Goal: Information Seeking & Learning: Learn about a topic

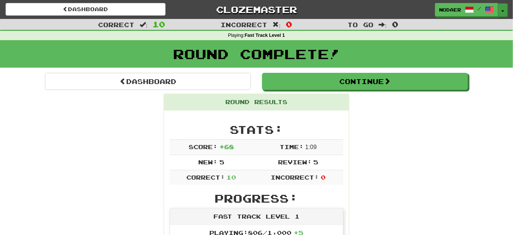
click at [506, 12] on button "Toggle Dropdown" at bounding box center [504, 9] width 10 height 13
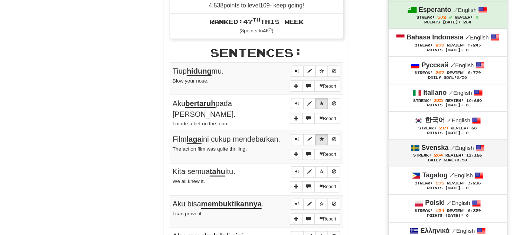
scroll to position [338, 0]
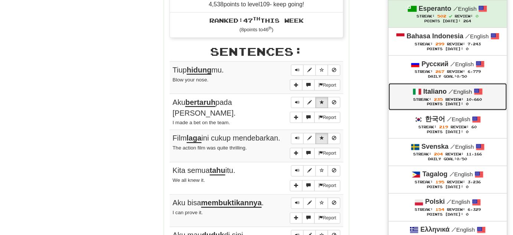
click at [424, 98] on span "Streak:" at bounding box center [423, 99] width 18 height 4
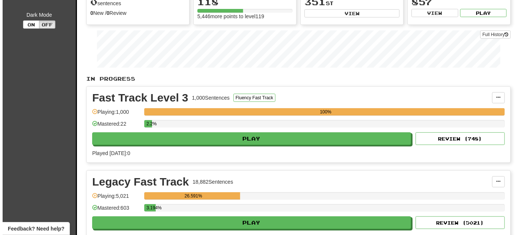
scroll to position [135, 0]
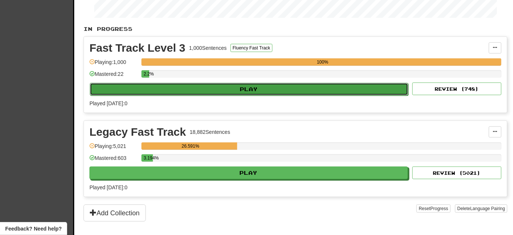
click at [247, 86] on button "Play" at bounding box center [249, 89] width 319 height 13
select select "**"
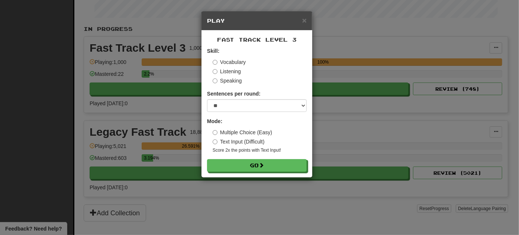
click at [253, 158] on form "Skill: Vocabulary Listening Speaking Sentences per round: * ** ** ** ** ** *** …" at bounding box center [257, 109] width 100 height 124
click at [251, 166] on button "Go" at bounding box center [257, 165] width 100 height 13
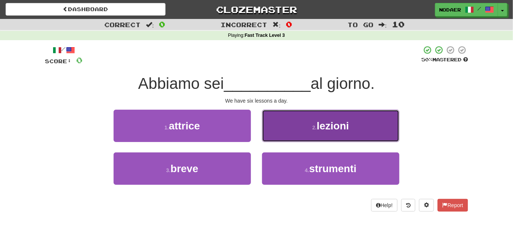
click at [314, 124] on button "2 . lezioni" at bounding box center [330, 126] width 137 height 32
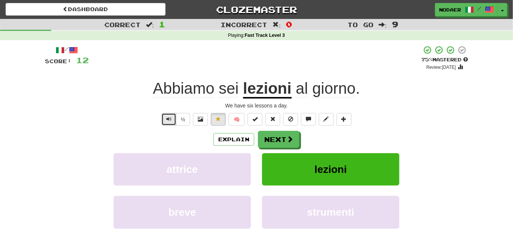
click at [167, 119] on span "Text-to-speech controls" at bounding box center [168, 118] width 5 height 5
click at [173, 121] on button "Text-to-speech controls" at bounding box center [169, 119] width 15 height 13
click at [172, 119] on button "Text-to-speech controls" at bounding box center [169, 119] width 15 height 13
click at [166, 124] on button "Text-to-speech controls" at bounding box center [169, 119] width 15 height 13
click at [173, 120] on button "Text-to-speech controls" at bounding box center [169, 119] width 15 height 13
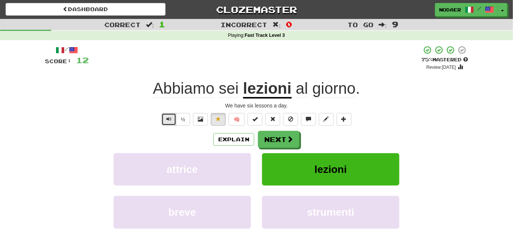
click at [170, 114] on button "Text-to-speech controls" at bounding box center [169, 119] width 15 height 13
click at [172, 121] on span "Text-to-speech controls" at bounding box center [168, 118] width 5 height 5
click at [282, 136] on button "Next" at bounding box center [280, 139] width 42 height 17
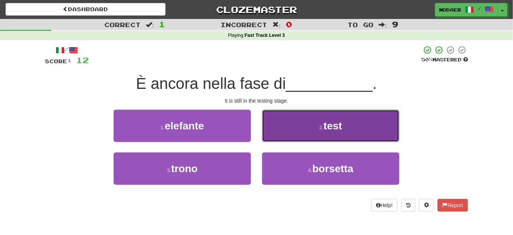
click at [322, 127] on small "2 ." at bounding box center [321, 127] width 4 height 6
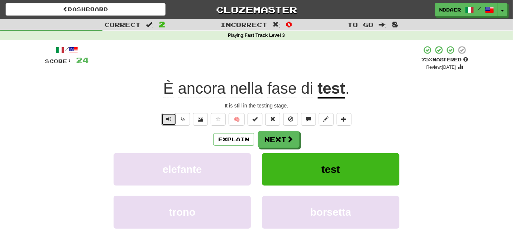
click at [164, 120] on button "Text-to-speech controls" at bounding box center [169, 119] width 15 height 13
click at [167, 119] on span "Text-to-speech controls" at bounding box center [168, 118] width 5 height 5
click at [269, 134] on button "Next" at bounding box center [280, 139] width 42 height 17
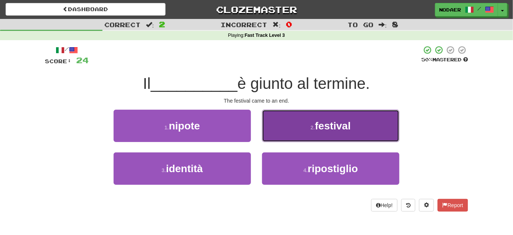
click at [314, 121] on button "2 . festival" at bounding box center [330, 126] width 137 height 32
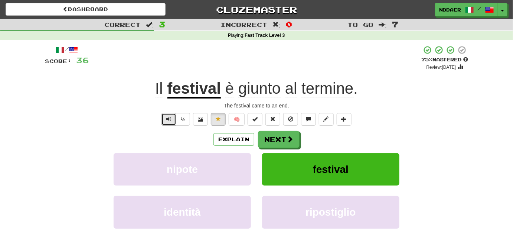
click at [165, 122] on button "Text-to-speech controls" at bounding box center [169, 119] width 15 height 13
click at [163, 124] on button "Text-to-speech controls" at bounding box center [169, 119] width 15 height 13
click at [169, 124] on button "Text-to-speech controls" at bounding box center [169, 119] width 15 height 13
click at [164, 120] on button "Text-to-speech controls" at bounding box center [169, 119] width 15 height 13
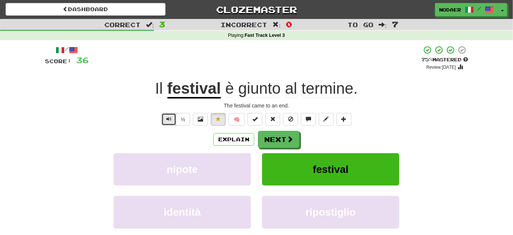
click at [164, 120] on button "Text-to-speech controls" at bounding box center [169, 119] width 15 height 13
click at [172, 117] on button "Text-to-speech controls" at bounding box center [169, 119] width 15 height 13
click at [285, 139] on button "Next" at bounding box center [280, 139] width 42 height 17
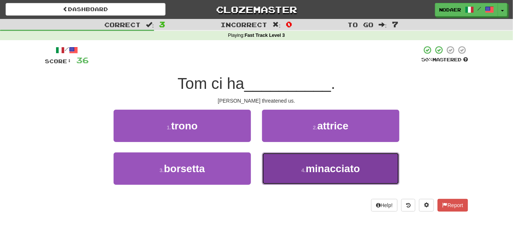
click at [321, 176] on button "4 . minacciato" at bounding box center [330, 168] width 137 height 32
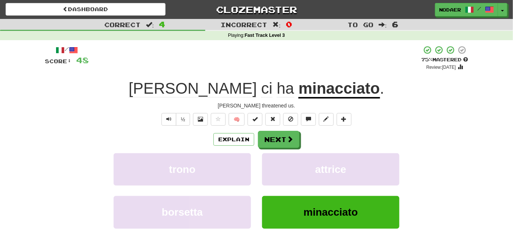
click at [162, 122] on div "½" at bounding box center [175, 119] width 30 height 13
click at [164, 122] on button "Text-to-speech controls" at bounding box center [169, 119] width 15 height 13
click at [163, 118] on button "Text-to-speech controls" at bounding box center [169, 119] width 15 height 13
click at [284, 137] on button "Next" at bounding box center [280, 139] width 42 height 17
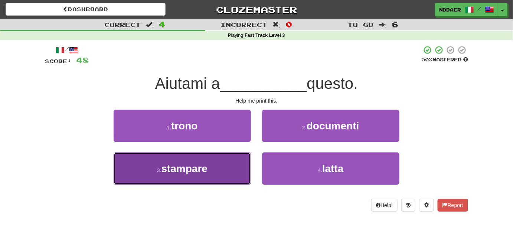
click at [238, 162] on button "3 . stampare" at bounding box center [182, 168] width 137 height 32
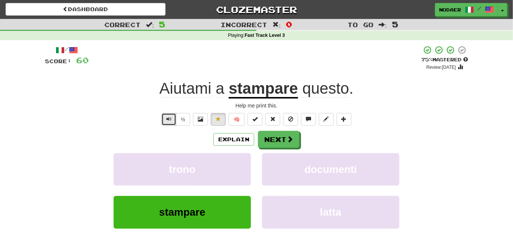
click at [171, 123] on button "Text-to-speech controls" at bounding box center [169, 119] width 15 height 13
click at [177, 120] on div "½" at bounding box center [175, 119] width 30 height 13
click at [169, 120] on span "Text-to-speech controls" at bounding box center [168, 118] width 5 height 5
click at [173, 122] on button "Text-to-speech controls" at bounding box center [169, 119] width 15 height 13
click at [165, 120] on button "Text-to-speech controls" at bounding box center [169, 119] width 15 height 13
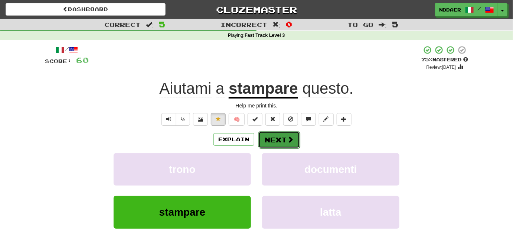
click at [291, 140] on span at bounding box center [290, 139] width 7 height 7
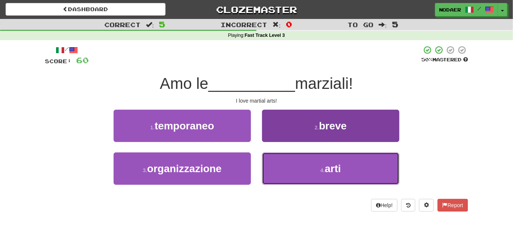
click at [317, 166] on button "4 . arti" at bounding box center [330, 168] width 137 height 32
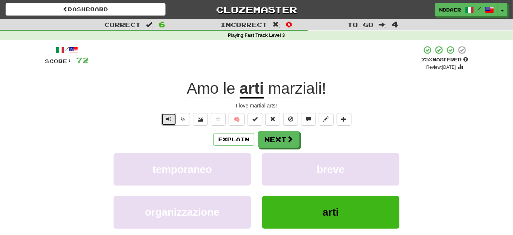
click at [173, 117] on button "Text-to-speech controls" at bounding box center [169, 119] width 15 height 13
click at [165, 121] on button "Text-to-speech controls" at bounding box center [169, 119] width 15 height 13
click at [165, 117] on button "Text-to-speech controls" at bounding box center [169, 119] width 15 height 13
click at [166, 121] on button "Text-to-speech controls" at bounding box center [169, 119] width 15 height 13
click at [178, 123] on button "½" at bounding box center [183, 119] width 14 height 13
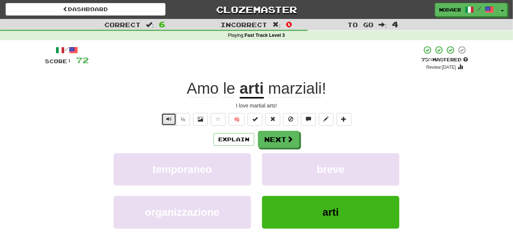
click at [172, 120] on button "Text-to-speech controls" at bounding box center [169, 119] width 15 height 13
click at [171, 119] on span "Text-to-speech controls" at bounding box center [168, 118] width 5 height 5
click at [171, 121] on span "Text-to-speech controls" at bounding box center [168, 118] width 5 height 5
click at [164, 119] on button "Text-to-speech controls" at bounding box center [169, 119] width 15 height 13
drag, startPoint x: 175, startPoint y: 124, endPoint x: 178, endPoint y: 127, distance: 4.0
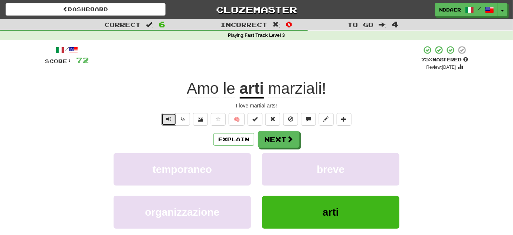
click at [176, 124] on button "Text-to-speech controls" at bounding box center [169, 119] width 15 height 13
click at [173, 114] on button "Text-to-speech controls" at bounding box center [169, 119] width 15 height 13
click at [287, 139] on span at bounding box center [290, 139] width 7 height 7
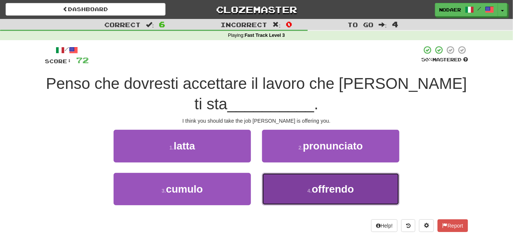
click at [303, 186] on button "4 . offrendo" at bounding box center [330, 189] width 137 height 32
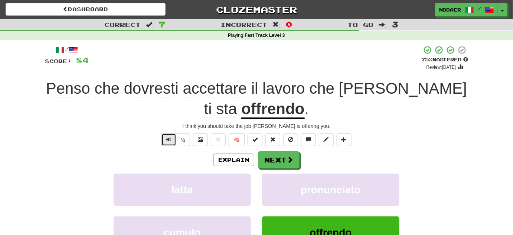
click at [163, 144] on button "Text-to-speech controls" at bounding box center [169, 139] width 15 height 13
click at [173, 138] on button "Text-to-speech controls" at bounding box center [169, 139] width 15 height 13
click at [169, 133] on div "/ Score: 84 + 12 75 % Mastered Review: 2025-10-16 Penso che dovresti accettare …" at bounding box center [257, 165] width 424 height 241
click at [169, 142] on button "Text-to-speech controls" at bounding box center [169, 139] width 15 height 13
click at [167, 141] on span "Text-to-speech controls" at bounding box center [168, 139] width 5 height 5
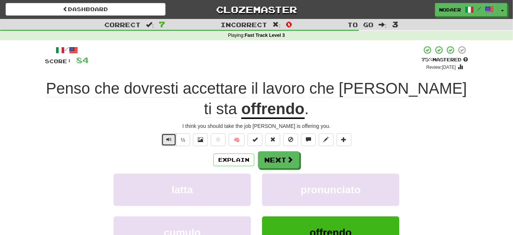
click at [165, 137] on button "Text-to-speech controls" at bounding box center [169, 139] width 15 height 13
click at [270, 159] on button "Next" at bounding box center [280, 160] width 42 height 17
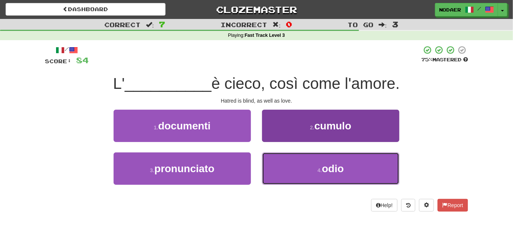
click at [312, 164] on button "4 . odio" at bounding box center [330, 168] width 137 height 32
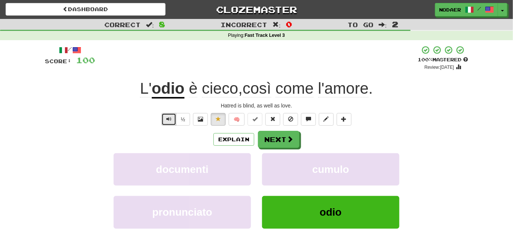
click at [174, 117] on button "Text-to-speech controls" at bounding box center [169, 119] width 15 height 13
click at [173, 112] on div "/ Score: 100 + 16 100 % Mastered Review: 2026-03-15 L' odio è cieco , così come…" at bounding box center [257, 155] width 424 height 221
click at [172, 116] on button "Text-to-speech controls" at bounding box center [169, 119] width 15 height 13
click at [289, 132] on button "Next" at bounding box center [280, 139] width 42 height 17
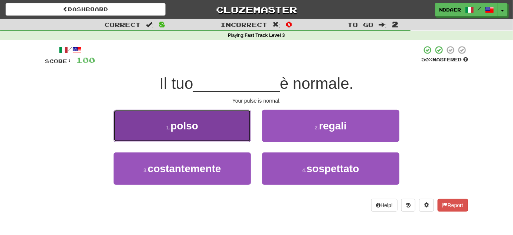
click at [197, 132] on span "polso" at bounding box center [185, 126] width 28 height 12
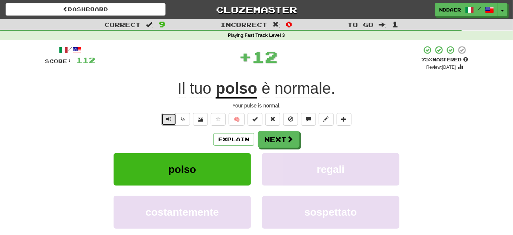
click at [167, 113] on button "Text-to-speech controls" at bounding box center [169, 119] width 15 height 13
click at [168, 120] on span "Text-to-speech controls" at bounding box center [168, 118] width 5 height 5
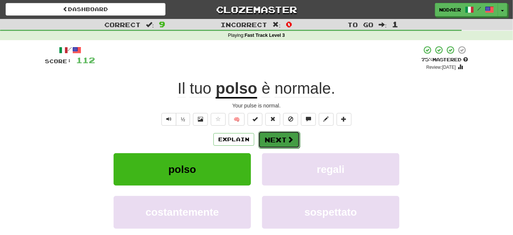
click at [290, 142] on span at bounding box center [290, 139] width 7 height 7
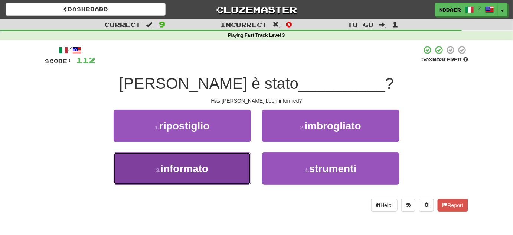
click at [217, 168] on button "3 . informato" at bounding box center [182, 168] width 137 height 32
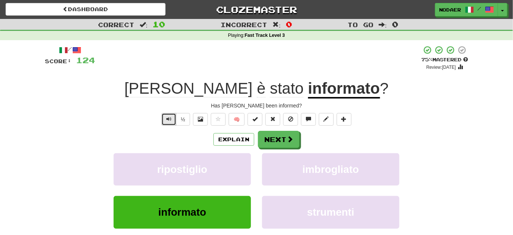
click at [166, 120] on button "Text-to-speech controls" at bounding box center [169, 119] width 15 height 13
click at [166, 121] on button "Text-to-speech controls" at bounding box center [169, 119] width 15 height 13
click at [281, 137] on button "Next" at bounding box center [280, 139] width 42 height 17
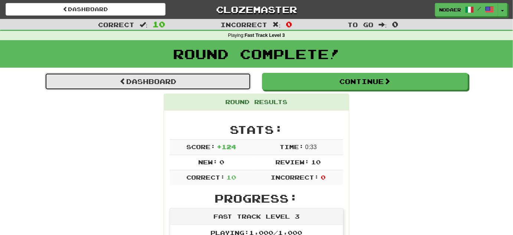
click at [159, 75] on link "Dashboard" at bounding box center [148, 81] width 206 height 17
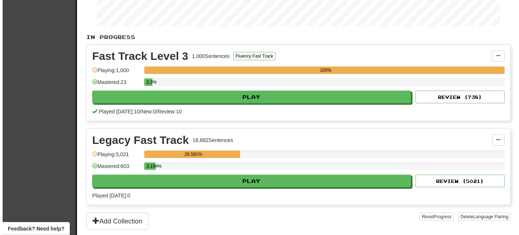
scroll to position [135, 0]
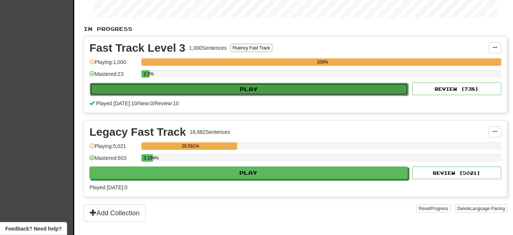
click at [296, 90] on button "Play" at bounding box center [249, 89] width 319 height 13
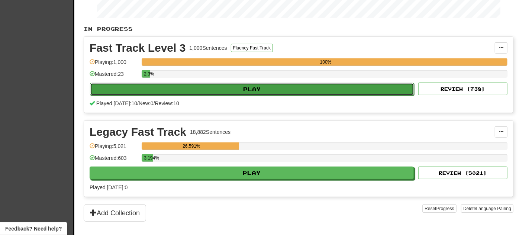
select select "**"
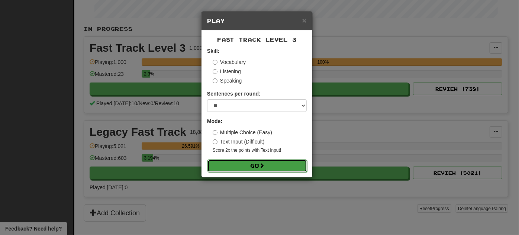
click at [250, 162] on button "Go" at bounding box center [257, 165] width 100 height 13
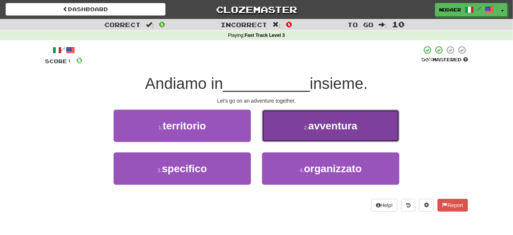
click at [310, 129] on span "avventura" at bounding box center [333, 126] width 49 height 12
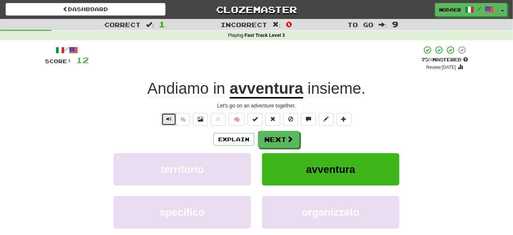
click at [176, 120] on button "Text-to-speech controls" at bounding box center [169, 119] width 15 height 13
click at [172, 119] on span "Text-to-speech controls" at bounding box center [168, 118] width 5 height 5
click at [175, 120] on button "Text-to-speech controls" at bounding box center [169, 119] width 15 height 13
click at [175, 117] on button "Text-to-speech controls" at bounding box center [169, 119] width 15 height 13
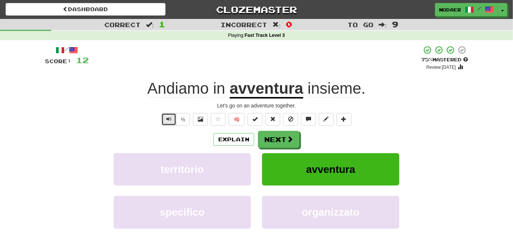
click at [171, 122] on button "Text-to-speech controls" at bounding box center [169, 119] width 15 height 13
click at [171, 123] on button "Text-to-speech controls" at bounding box center [169, 119] width 15 height 13
click at [288, 134] on button "Next" at bounding box center [280, 139] width 42 height 17
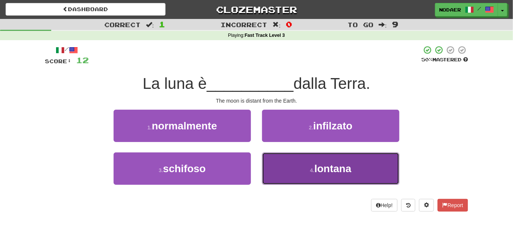
click at [310, 173] on button "4 . lontana" at bounding box center [330, 168] width 137 height 32
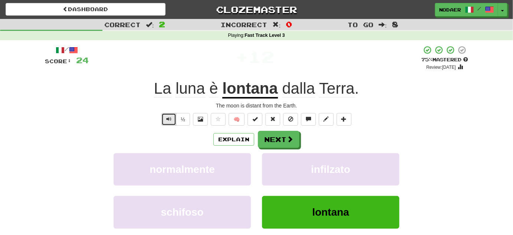
click at [168, 120] on span "Text-to-speech controls" at bounding box center [168, 118] width 5 height 5
click at [165, 121] on button "Text-to-speech controls" at bounding box center [169, 119] width 15 height 13
click at [283, 139] on button "Next" at bounding box center [280, 139] width 42 height 17
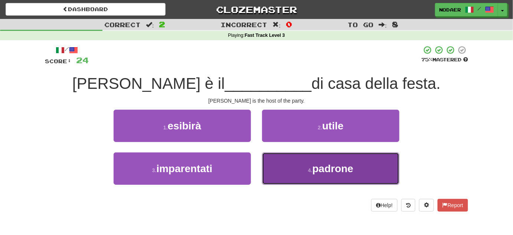
click at [310, 167] on small "4 ." at bounding box center [310, 170] width 4 height 6
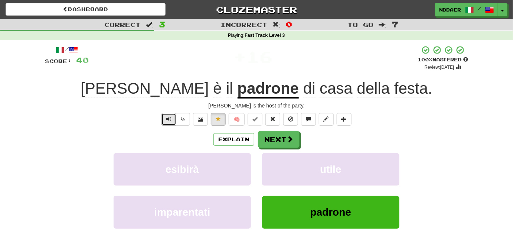
click at [171, 113] on button "Text-to-speech controls" at bounding box center [169, 119] width 15 height 13
click at [171, 119] on span "Text-to-speech controls" at bounding box center [168, 118] width 5 height 5
click at [169, 114] on button "Text-to-speech controls" at bounding box center [169, 119] width 15 height 13
click at [169, 119] on span "Text-to-speech controls" at bounding box center [168, 118] width 5 height 5
click at [167, 119] on span "Text-to-speech controls" at bounding box center [168, 118] width 5 height 5
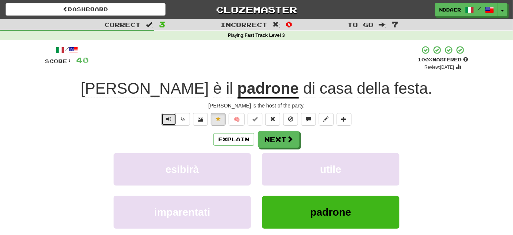
click at [165, 120] on button "Text-to-speech controls" at bounding box center [169, 119] width 15 height 13
click at [169, 119] on span "Text-to-speech controls" at bounding box center [168, 118] width 5 height 5
click at [166, 119] on button "Text-to-speech controls" at bounding box center [169, 119] width 15 height 13
click at [173, 111] on div "/ Score: 40 + 16 100 % Mastered Review: 2026-03-15 John è il padrone di casa de…" at bounding box center [257, 155] width 424 height 221
click at [174, 119] on button "Text-to-speech controls" at bounding box center [169, 119] width 15 height 13
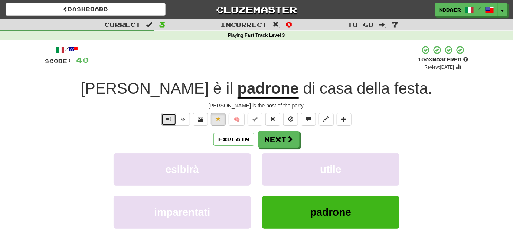
click at [166, 121] on button "Text-to-speech controls" at bounding box center [169, 119] width 15 height 13
click at [168, 123] on button "Text-to-speech controls" at bounding box center [169, 119] width 15 height 13
click at [170, 118] on span "Text-to-speech controls" at bounding box center [168, 118] width 5 height 5
click at [280, 140] on button "Next" at bounding box center [280, 139] width 42 height 17
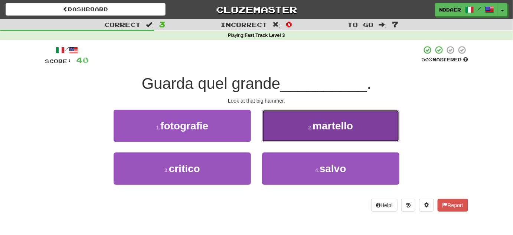
click at [331, 124] on span "martello" at bounding box center [333, 126] width 40 height 12
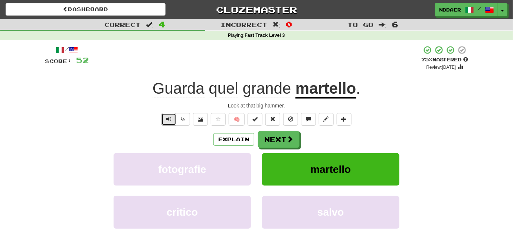
click at [163, 117] on button "Text-to-speech controls" at bounding box center [169, 119] width 15 height 13
click at [169, 118] on span "Text-to-speech controls" at bounding box center [168, 118] width 5 height 5
click at [172, 117] on button "Text-to-speech controls" at bounding box center [169, 119] width 15 height 13
click at [176, 114] on button "Text-to-speech controls" at bounding box center [169, 119] width 15 height 13
click at [168, 123] on button "Text-to-speech controls" at bounding box center [169, 119] width 15 height 13
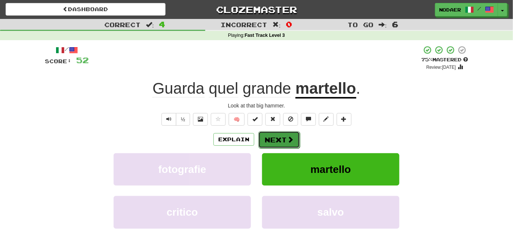
click at [283, 136] on button "Next" at bounding box center [280, 139] width 42 height 17
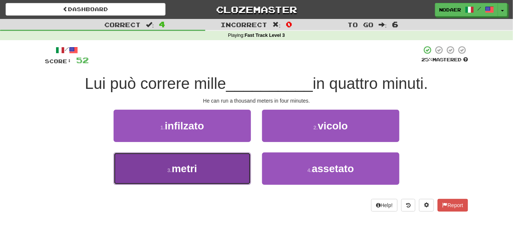
click at [226, 179] on button "3 . metri" at bounding box center [182, 168] width 137 height 32
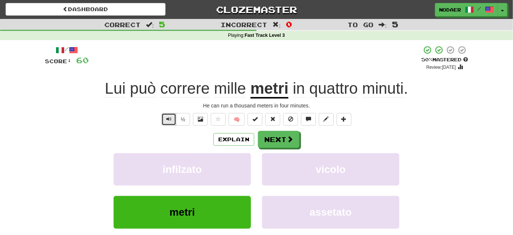
click at [163, 124] on button "Text-to-speech controls" at bounding box center [169, 119] width 15 height 13
click at [163, 126] on div "/ Score: 60 + 8 50 % Mastered Review: 2025-09-26 Lui può correre mille metri in…" at bounding box center [257, 155] width 424 height 221
click at [165, 123] on button "Text-to-speech controls" at bounding box center [169, 119] width 15 height 13
click at [165, 120] on button "Text-to-speech controls" at bounding box center [169, 119] width 15 height 13
click at [173, 119] on button "Text-to-speech controls" at bounding box center [169, 119] width 15 height 13
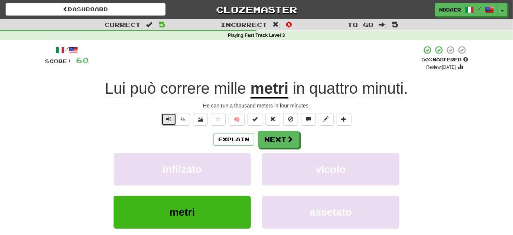
click at [172, 119] on span "Text-to-speech controls" at bounding box center [168, 118] width 5 height 5
click at [278, 138] on button "Next" at bounding box center [280, 139] width 42 height 17
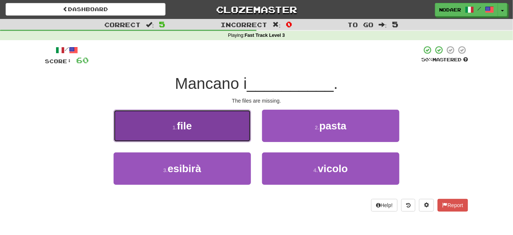
click at [203, 118] on button "1 . file" at bounding box center [182, 126] width 137 height 32
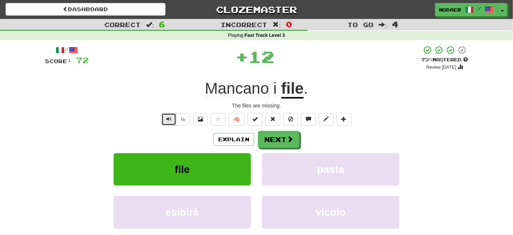
click at [166, 121] on button "Text-to-speech controls" at bounding box center [169, 119] width 15 height 13
click at [214, 125] on button at bounding box center [218, 119] width 15 height 13
click at [167, 119] on span "Text-to-speech controls" at bounding box center [168, 118] width 5 height 5
click at [164, 119] on button "Text-to-speech controls" at bounding box center [169, 119] width 15 height 13
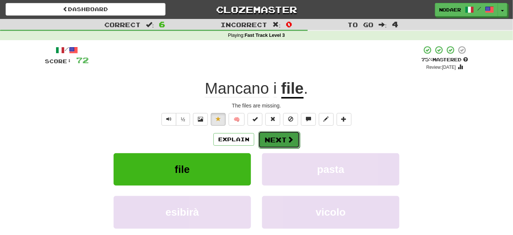
click at [275, 139] on button "Next" at bounding box center [280, 139] width 42 height 17
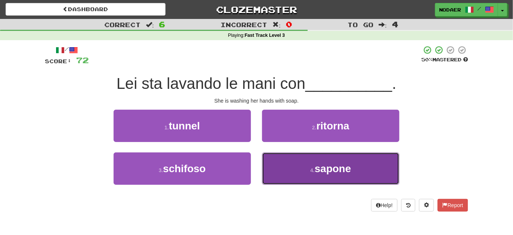
click at [306, 163] on button "4 . sapone" at bounding box center [330, 168] width 137 height 32
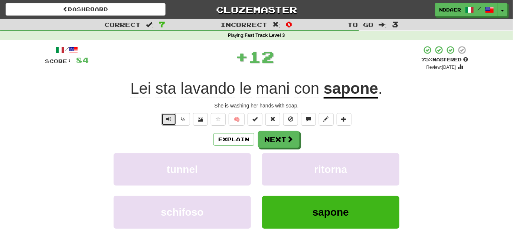
click at [168, 115] on button "Text-to-speech controls" at bounding box center [169, 119] width 15 height 13
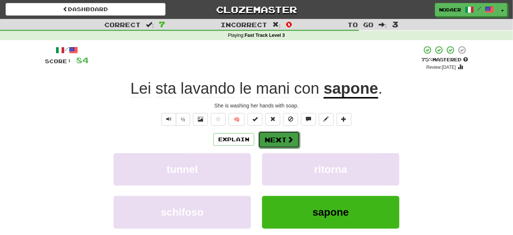
click at [289, 136] on span at bounding box center [290, 139] width 7 height 7
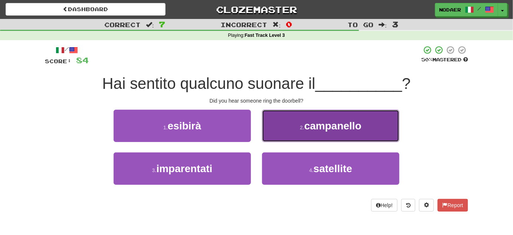
click at [353, 120] on span "campanello" at bounding box center [333, 126] width 57 height 12
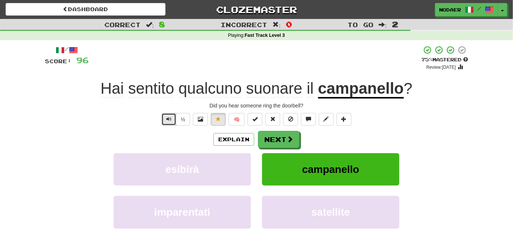
click at [169, 121] on button "Text-to-speech controls" at bounding box center [169, 119] width 15 height 13
click at [168, 117] on span "Text-to-speech controls" at bounding box center [168, 118] width 5 height 5
click at [163, 120] on button "Text-to-speech controls" at bounding box center [169, 119] width 15 height 13
click at [174, 117] on button "Text-to-speech controls" at bounding box center [169, 119] width 15 height 13
drag, startPoint x: 170, startPoint y: 117, endPoint x: 168, endPoint y: 120, distance: 4.0
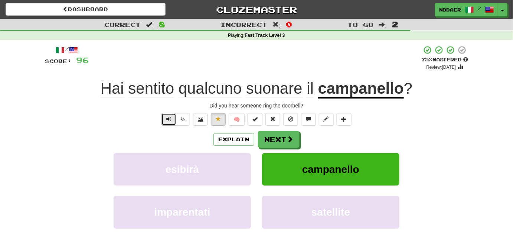
click at [170, 117] on span "Text-to-speech controls" at bounding box center [168, 118] width 5 height 5
click at [167, 122] on button "Text-to-speech controls" at bounding box center [169, 119] width 15 height 13
click at [171, 121] on span "Text-to-speech controls" at bounding box center [168, 118] width 5 height 5
click at [171, 123] on button "Text-to-speech controls" at bounding box center [169, 119] width 15 height 13
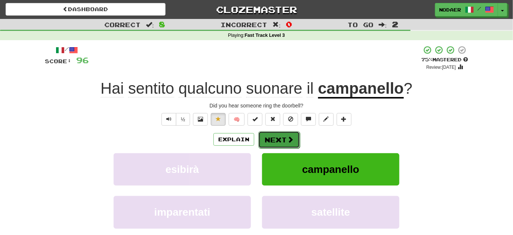
click at [272, 140] on button "Next" at bounding box center [280, 139] width 42 height 17
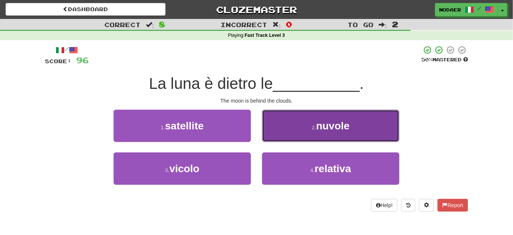
click at [328, 132] on span "nuvole" at bounding box center [333, 126] width 33 height 12
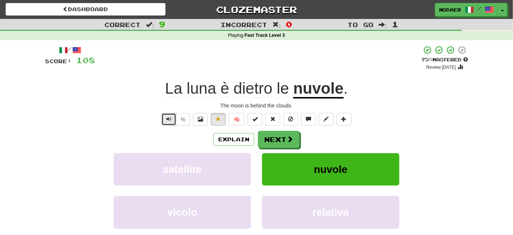
click at [163, 119] on button "Text-to-speech controls" at bounding box center [169, 119] width 15 height 13
click at [172, 120] on button "Text-to-speech controls" at bounding box center [169, 119] width 15 height 13
click at [170, 114] on button "Text-to-speech controls" at bounding box center [169, 119] width 15 height 13
click at [170, 115] on button "Text-to-speech controls" at bounding box center [169, 119] width 15 height 13
click at [170, 116] on span "Text-to-speech controls" at bounding box center [168, 118] width 5 height 5
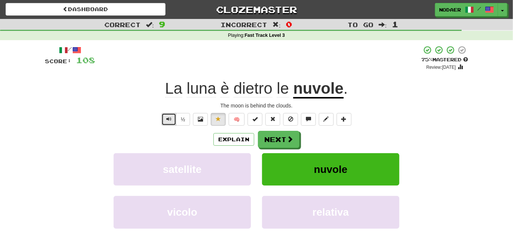
click at [168, 122] on button "Text-to-speech controls" at bounding box center [169, 119] width 15 height 13
click at [170, 121] on span "Text-to-speech controls" at bounding box center [168, 118] width 5 height 5
click at [173, 123] on button "Text-to-speech controls" at bounding box center [169, 119] width 15 height 13
click at [170, 121] on span "Text-to-speech controls" at bounding box center [168, 118] width 5 height 5
click at [165, 117] on button "Text-to-speech controls" at bounding box center [169, 119] width 15 height 13
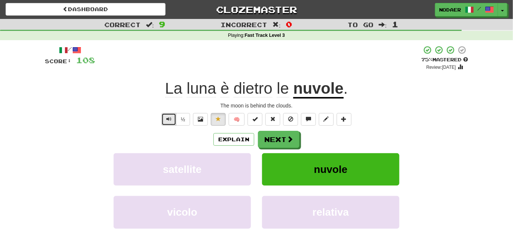
click at [168, 117] on span "Text-to-speech controls" at bounding box center [168, 118] width 5 height 5
click at [272, 139] on button "Next" at bounding box center [280, 139] width 42 height 17
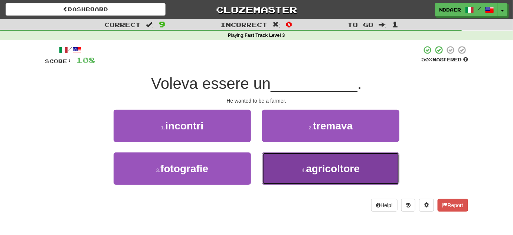
click at [340, 179] on button "4 . agricoltore" at bounding box center [330, 168] width 137 height 32
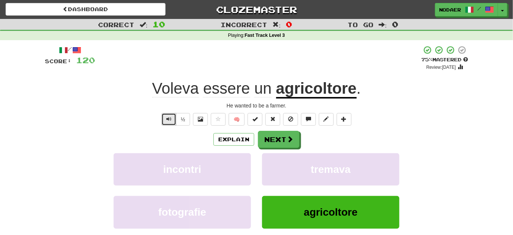
click at [170, 120] on span "Text-to-speech controls" at bounding box center [168, 118] width 5 height 5
click at [173, 120] on button "Text-to-speech controls" at bounding box center [169, 119] width 15 height 13
click at [166, 122] on button "Text-to-speech controls" at bounding box center [169, 119] width 15 height 13
click at [167, 122] on button "Text-to-speech controls" at bounding box center [169, 119] width 15 height 13
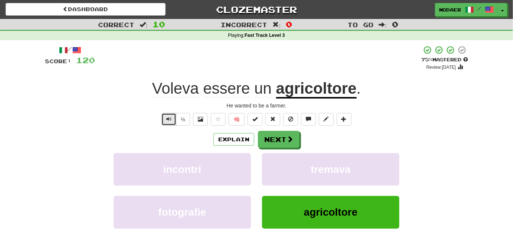
click at [166, 122] on button "Text-to-speech controls" at bounding box center [169, 119] width 15 height 13
click at [170, 119] on span "Text-to-speech controls" at bounding box center [168, 118] width 5 height 5
click at [175, 114] on button "Text-to-speech controls" at bounding box center [169, 119] width 15 height 13
click at [266, 142] on button "Next" at bounding box center [280, 139] width 42 height 17
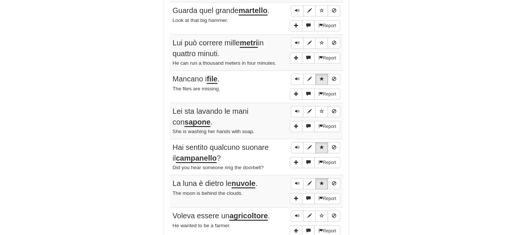
scroll to position [608, 0]
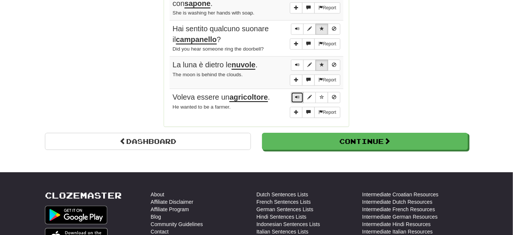
click at [301, 93] on button "Sentence controls" at bounding box center [297, 97] width 13 height 11
click at [296, 95] on span "Sentence controls" at bounding box center [297, 97] width 4 height 4
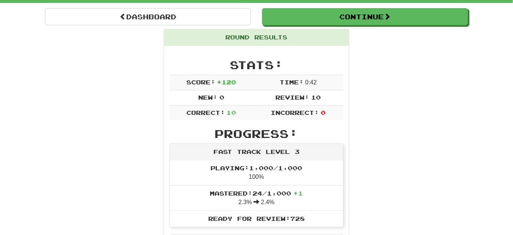
scroll to position [0, 0]
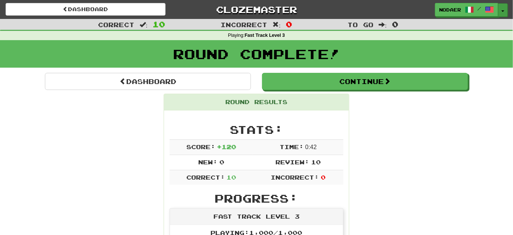
click at [500, 13] on button "Toggle Dropdown" at bounding box center [504, 9] width 10 height 13
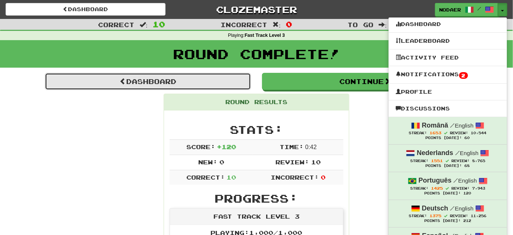
click at [182, 81] on link "Dashboard" at bounding box center [148, 81] width 206 height 17
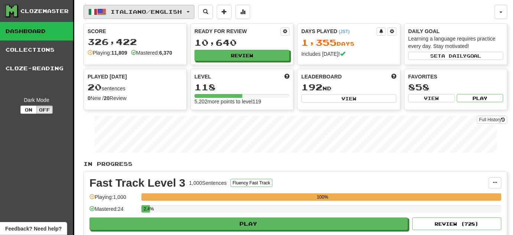
click at [193, 12] on button "Italiano / English" at bounding box center [139, 12] width 111 height 14
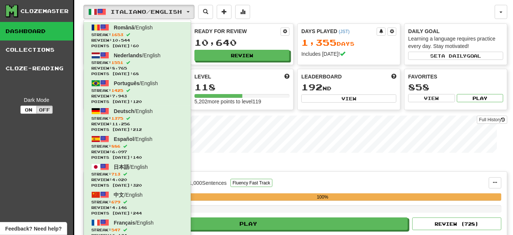
click at [228, 112] on div "Full History" at bounding box center [296, 135] width 424 height 46
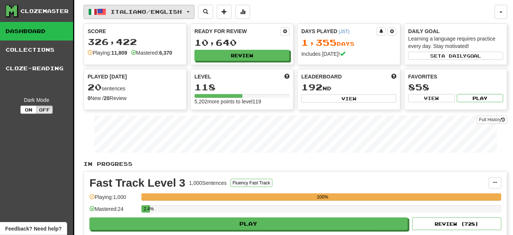
click at [140, 9] on span "Italiano / English" at bounding box center [146, 12] width 71 height 6
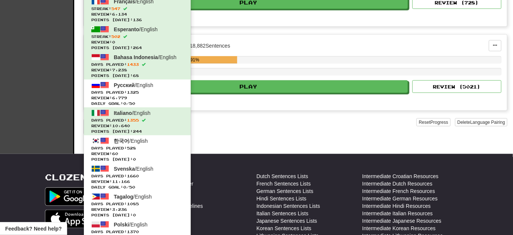
scroll to position [270, 0]
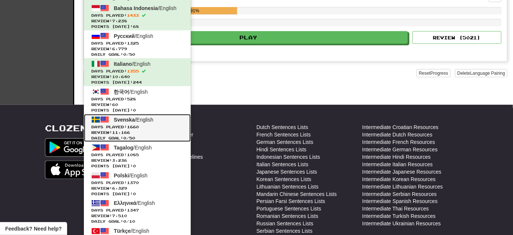
click at [126, 133] on span "Review: 11,166" at bounding box center [137, 133] width 92 height 6
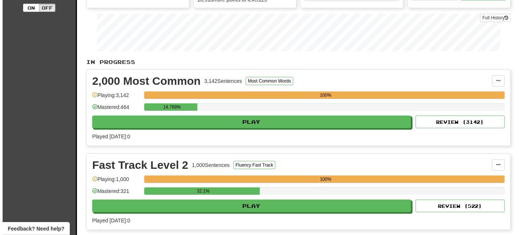
scroll to position [135, 0]
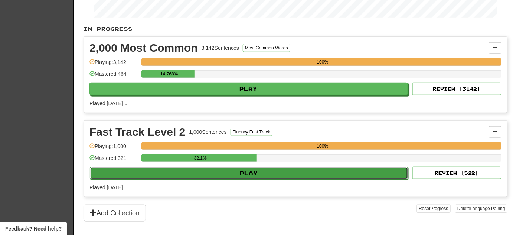
click at [264, 173] on button "Play" at bounding box center [249, 173] width 319 height 13
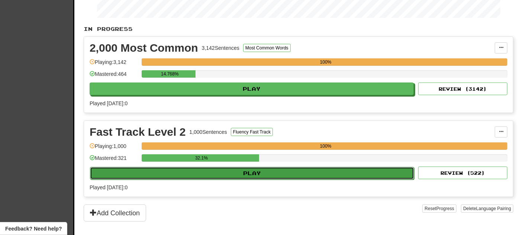
select select "**"
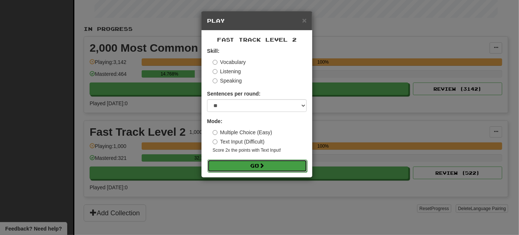
click at [265, 170] on button "Go" at bounding box center [257, 165] width 100 height 13
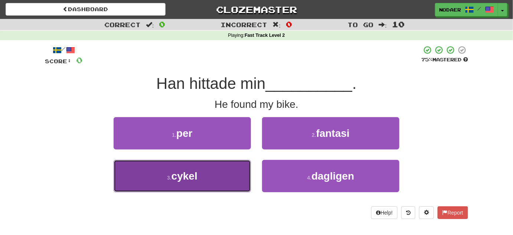
click at [233, 183] on button "3 . cykel" at bounding box center [182, 176] width 137 height 32
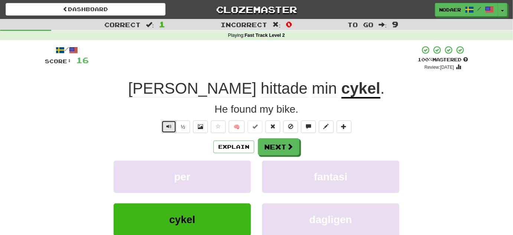
click at [164, 123] on button "Text-to-speech controls" at bounding box center [169, 126] width 15 height 13
click at [174, 131] on button "Text-to-speech controls" at bounding box center [169, 126] width 15 height 13
click at [169, 131] on button "Text-to-speech controls" at bounding box center [169, 126] width 15 height 13
click at [268, 145] on button "Next" at bounding box center [280, 147] width 42 height 17
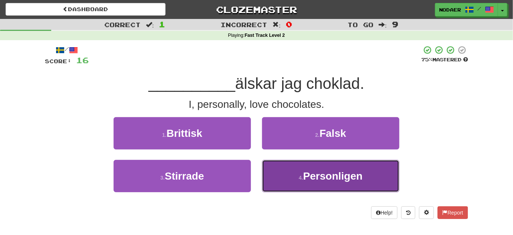
click at [345, 180] on span "Personligen" at bounding box center [333, 176] width 59 height 12
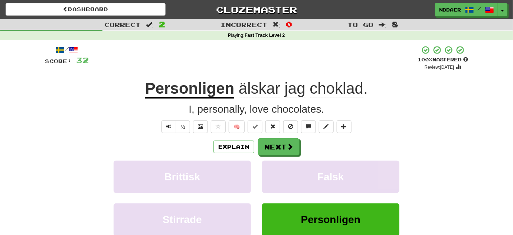
click at [160, 130] on div "½" at bounding box center [175, 126] width 30 height 13
click at [163, 132] on button "Text-to-speech controls" at bounding box center [169, 126] width 15 height 13
click at [163, 130] on button "Text-to-speech controls" at bounding box center [169, 126] width 15 height 13
click at [170, 127] on span "Text-to-speech controls" at bounding box center [168, 126] width 5 height 5
click at [163, 127] on button "Text-to-speech controls" at bounding box center [169, 126] width 15 height 13
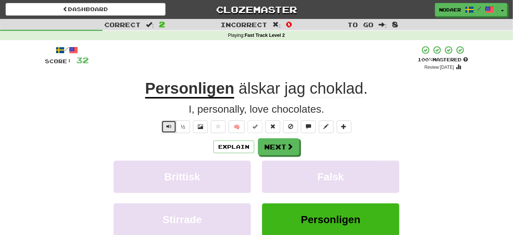
click at [172, 130] on button "Text-to-speech controls" at bounding box center [169, 126] width 15 height 13
click at [168, 125] on span "Text-to-speech controls" at bounding box center [168, 126] width 5 height 5
click at [171, 126] on span "Text-to-speech controls" at bounding box center [168, 126] width 5 height 5
click at [277, 145] on button "Next" at bounding box center [280, 147] width 42 height 17
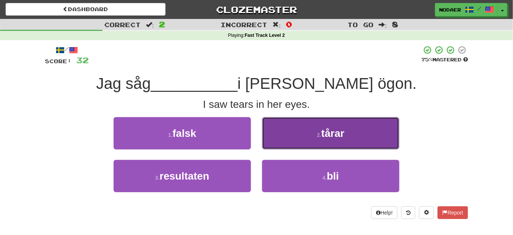
click at [316, 130] on button "2 . tårar" at bounding box center [330, 133] width 137 height 32
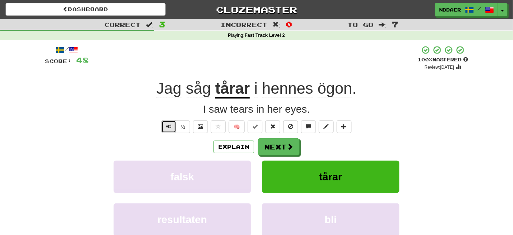
click at [165, 132] on button "Text-to-speech controls" at bounding box center [169, 126] width 15 height 13
click at [163, 126] on button "Text-to-speech controls" at bounding box center [169, 126] width 15 height 13
click at [168, 131] on button "Text-to-speech controls" at bounding box center [169, 126] width 15 height 13
click at [167, 127] on span "Text-to-speech controls" at bounding box center [168, 126] width 5 height 5
click at [236, 90] on u "tårar" at bounding box center [232, 89] width 35 height 19
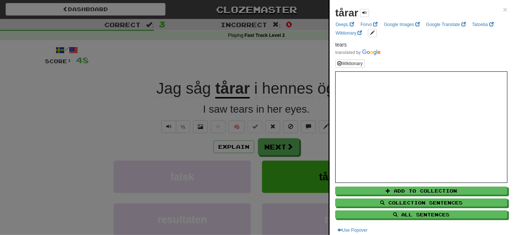
click at [82, 127] on div at bounding box center [256, 117] width 513 height 235
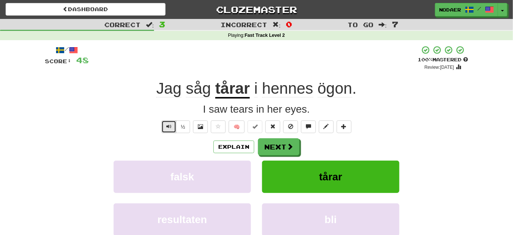
click at [171, 126] on span "Text-to-speech controls" at bounding box center [168, 126] width 5 height 5
click at [219, 84] on u "tårar" at bounding box center [232, 89] width 35 height 19
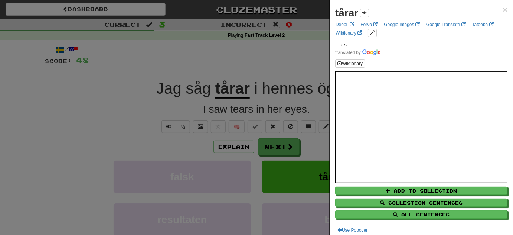
click at [100, 117] on div at bounding box center [256, 117] width 513 height 235
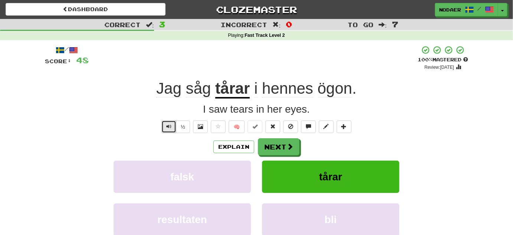
click at [171, 132] on button "Text-to-speech controls" at bounding box center [169, 126] width 15 height 13
click at [169, 129] on span "Text-to-speech controls" at bounding box center [168, 126] width 5 height 5
click at [168, 126] on span "Text-to-speech controls" at bounding box center [168, 126] width 5 height 5
click at [168, 127] on span "Text-to-speech controls" at bounding box center [168, 126] width 5 height 5
click at [170, 129] on span "Text-to-speech controls" at bounding box center [168, 126] width 5 height 5
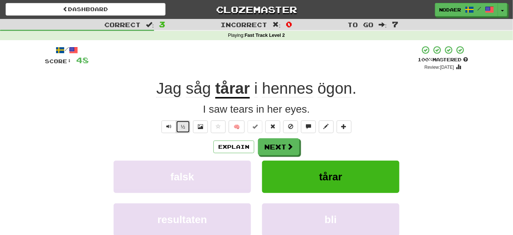
click at [177, 132] on button "½" at bounding box center [183, 126] width 14 height 13
click at [171, 129] on span "Text-to-speech controls" at bounding box center [168, 126] width 5 height 5
click at [162, 126] on button "Text-to-speech controls" at bounding box center [169, 126] width 15 height 13
click at [287, 154] on button "Next" at bounding box center [280, 147] width 42 height 17
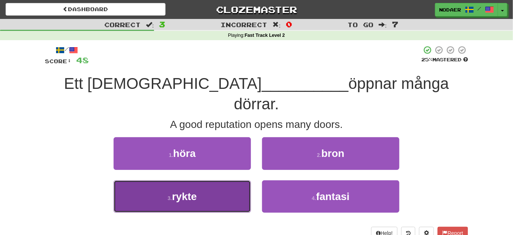
click at [201, 182] on button "3 . rykte" at bounding box center [182, 196] width 137 height 32
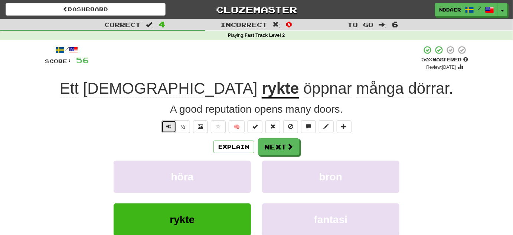
click at [167, 125] on span "Text-to-speech controls" at bounding box center [168, 126] width 5 height 5
click at [171, 129] on button "Text-to-speech controls" at bounding box center [169, 126] width 15 height 13
click at [262, 96] on u "rykte" at bounding box center [280, 89] width 37 height 19
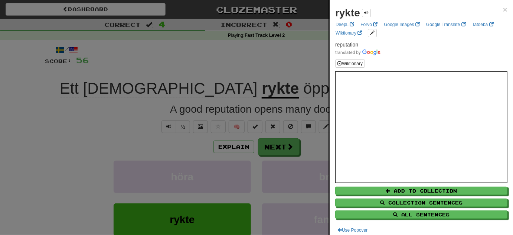
click at [105, 136] on div at bounding box center [256, 117] width 513 height 235
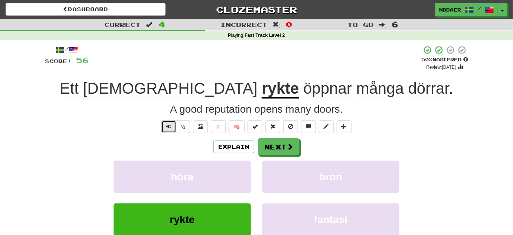
click at [169, 125] on span "Text-to-speech controls" at bounding box center [168, 126] width 5 height 5
click at [170, 126] on span "Text-to-speech controls" at bounding box center [168, 126] width 5 height 5
click at [168, 129] on span "Text-to-speech controls" at bounding box center [168, 126] width 5 height 5
click at [171, 125] on span "Text-to-speech controls" at bounding box center [168, 126] width 5 height 5
click at [289, 149] on span at bounding box center [290, 146] width 7 height 7
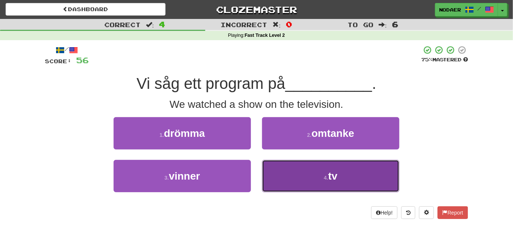
click at [357, 183] on button "4 . tv" at bounding box center [330, 176] width 137 height 32
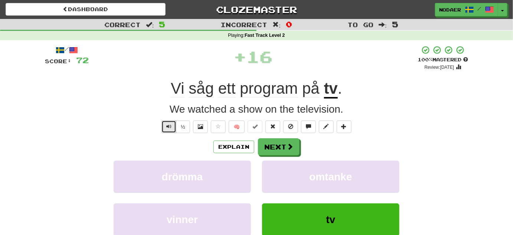
click at [169, 124] on span "Text-to-speech controls" at bounding box center [168, 126] width 5 height 5
click at [170, 128] on span "Text-to-speech controls" at bounding box center [168, 126] width 5 height 5
click at [171, 129] on span "Text-to-speech controls" at bounding box center [168, 126] width 5 height 5
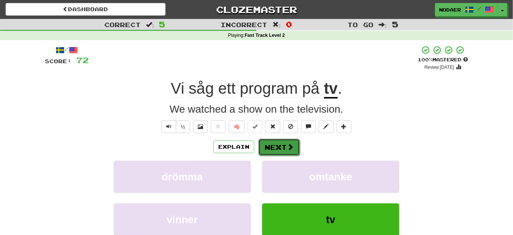
click at [289, 146] on span at bounding box center [290, 146] width 7 height 7
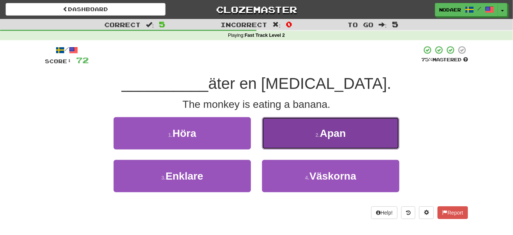
click at [292, 130] on button "2 . Apan" at bounding box center [330, 133] width 137 height 32
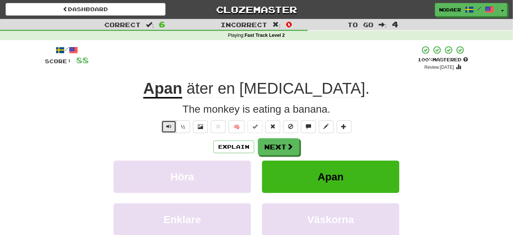
click at [169, 124] on span "Text-to-speech controls" at bounding box center [168, 126] width 5 height 5
click at [174, 128] on button "Text-to-speech controls" at bounding box center [169, 126] width 15 height 13
click at [289, 146] on span at bounding box center [290, 146] width 7 height 7
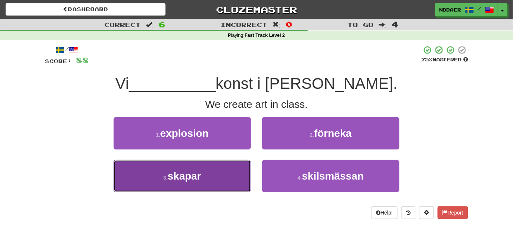
click at [209, 177] on button "3 . skapar" at bounding box center [182, 176] width 137 height 32
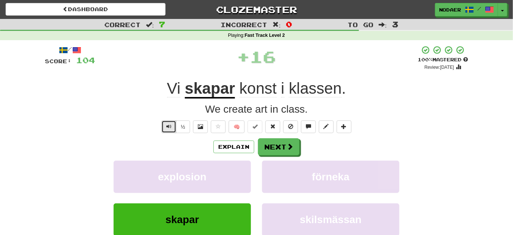
click at [166, 129] on button "Text-to-speech controls" at bounding box center [169, 126] width 15 height 13
click at [162, 127] on button "Text-to-speech controls" at bounding box center [169, 126] width 15 height 13
click at [169, 126] on span "Text-to-speech controls" at bounding box center [168, 126] width 5 height 5
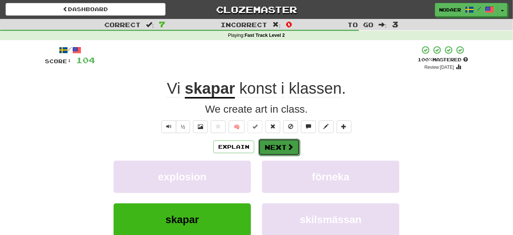
click at [279, 143] on button "Next" at bounding box center [280, 147] width 42 height 17
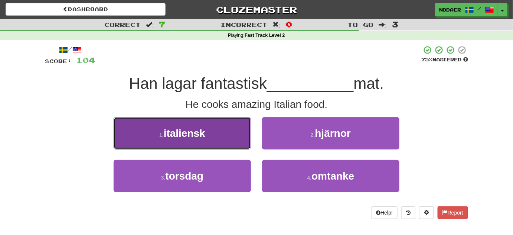
click at [205, 139] on span "italiensk" at bounding box center [185, 133] width 42 height 12
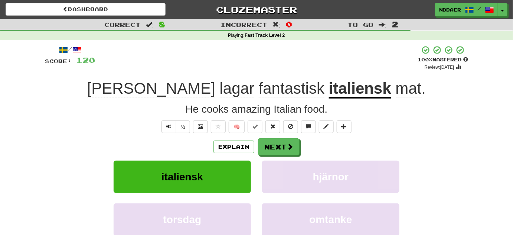
click at [166, 119] on div "/ Score: 120 + 16 100 % Mastered Review: 2026-03-15 Han lagar fantastisk italie…" at bounding box center [257, 159] width 424 height 228
click at [166, 128] on button "Text-to-speech controls" at bounding box center [169, 126] width 15 height 13
click at [166, 127] on button "Text-to-speech controls" at bounding box center [169, 126] width 15 height 13
click at [172, 124] on button "Text-to-speech controls" at bounding box center [169, 126] width 15 height 13
click at [168, 126] on span "Text-to-speech controls" at bounding box center [168, 126] width 5 height 5
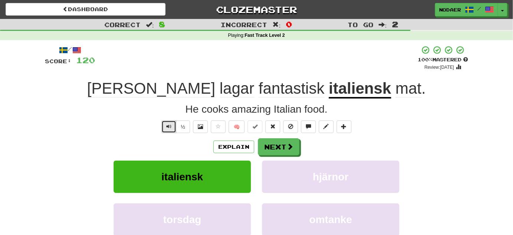
click at [166, 127] on button "Text-to-speech controls" at bounding box center [169, 126] width 15 height 13
click at [218, 124] on span at bounding box center [218, 126] width 5 height 5
click at [376, 134] on div "/ Score: 120 + 16 100 % Mastered Review: 2026-03-15 Han lagar fantastisk italie…" at bounding box center [257, 159] width 424 height 228
click at [265, 147] on button "Next" at bounding box center [280, 147] width 42 height 17
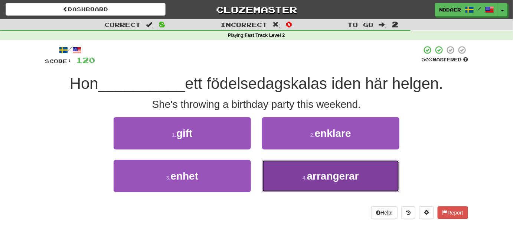
click at [317, 182] on button "4 . arrangerar" at bounding box center [330, 176] width 137 height 32
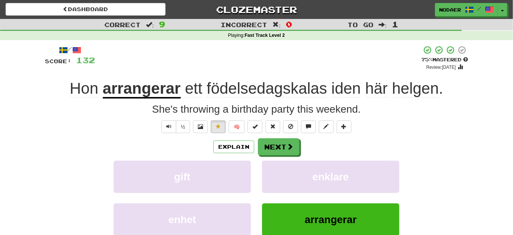
click at [166, 120] on div "/ Score: 132 + 12 75 % Mastered Review: 2025-10-16 Hon arrangerar ett födelseda…" at bounding box center [257, 159] width 424 height 228
click at [166, 120] on div "½" at bounding box center [175, 126] width 30 height 13
click at [166, 125] on button "Text-to-speech controls" at bounding box center [169, 126] width 15 height 13
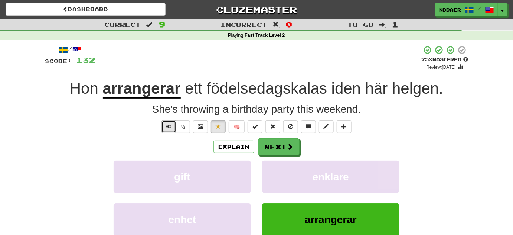
click at [166, 124] on button "Text-to-speech controls" at bounding box center [169, 126] width 15 height 13
click at [170, 129] on span "Text-to-speech controls" at bounding box center [168, 126] width 5 height 5
click at [164, 122] on button "Text-to-speech controls" at bounding box center [169, 126] width 15 height 13
click at [162, 128] on div "½" at bounding box center [175, 126] width 30 height 13
click at [166, 128] on button "Text-to-speech controls" at bounding box center [169, 126] width 15 height 13
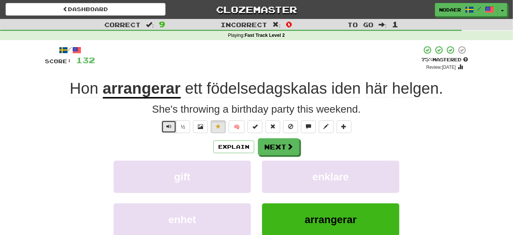
click at [165, 127] on button "Text-to-speech controls" at bounding box center [169, 126] width 15 height 13
click at [165, 128] on button "Text-to-speech controls" at bounding box center [169, 126] width 15 height 13
click at [171, 124] on span "Text-to-speech controls" at bounding box center [168, 126] width 5 height 5
click at [162, 130] on button "Text-to-speech controls" at bounding box center [169, 126] width 15 height 13
click at [162, 121] on button "Text-to-speech controls" at bounding box center [169, 126] width 15 height 13
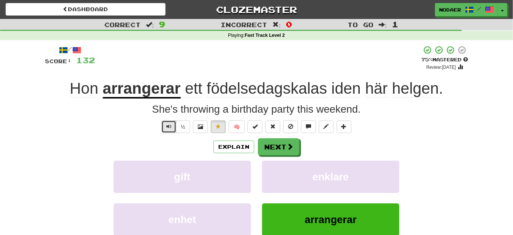
click at [166, 127] on button "Text-to-speech controls" at bounding box center [169, 126] width 15 height 13
click at [172, 130] on button "Text-to-speech controls" at bounding box center [169, 126] width 15 height 13
click at [171, 130] on button "Text-to-speech controls" at bounding box center [169, 126] width 15 height 13
click at [172, 132] on button "Text-to-speech controls" at bounding box center [169, 126] width 15 height 13
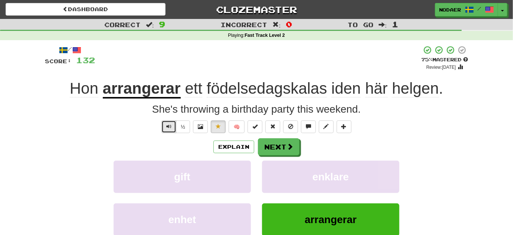
click at [168, 129] on span "Text-to-speech controls" at bounding box center [168, 126] width 5 height 5
click at [169, 124] on span "Text-to-speech controls" at bounding box center [168, 126] width 5 height 5
click at [168, 129] on span "Text-to-speech controls" at bounding box center [168, 126] width 5 height 5
click at [170, 124] on span "Text-to-speech controls" at bounding box center [168, 126] width 5 height 5
click at [167, 129] on span "Text-to-speech controls" at bounding box center [168, 126] width 5 height 5
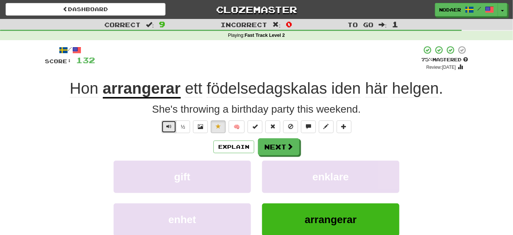
click at [168, 129] on span "Text-to-speech controls" at bounding box center [168, 126] width 5 height 5
click at [166, 127] on button "Text-to-speech controls" at bounding box center [169, 126] width 15 height 13
click at [172, 130] on button "Text-to-speech controls" at bounding box center [169, 126] width 15 height 13
click at [163, 125] on button "Text-to-speech controls" at bounding box center [169, 126] width 15 height 13
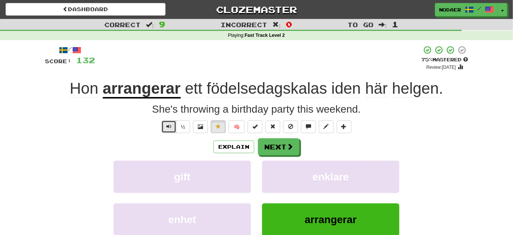
click at [163, 125] on button "Text-to-speech controls" at bounding box center [169, 126] width 15 height 13
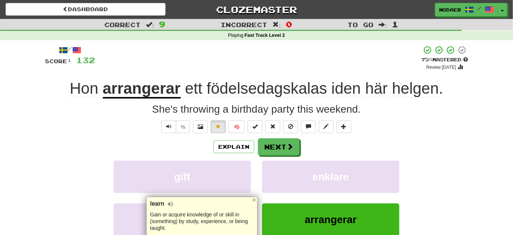
click at [121, 141] on div "Explain Next" at bounding box center [257, 146] width 424 height 17
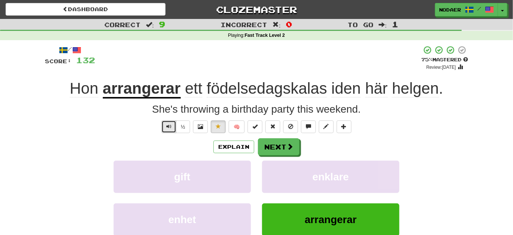
click at [171, 126] on span "Text-to-speech controls" at bounding box center [168, 126] width 5 height 5
click at [168, 127] on span "Text-to-speech controls" at bounding box center [168, 126] width 5 height 5
click at [168, 126] on span "Text-to-speech controls" at bounding box center [168, 126] width 5 height 5
click at [167, 127] on span "Text-to-speech controls" at bounding box center [168, 126] width 5 height 5
click at [170, 124] on span "Text-to-speech controls" at bounding box center [168, 126] width 5 height 5
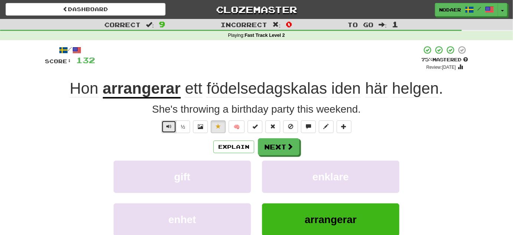
click at [174, 130] on button "Text-to-speech controls" at bounding box center [169, 126] width 15 height 13
click at [171, 124] on span "Text-to-speech controls" at bounding box center [168, 126] width 5 height 5
click at [293, 146] on span at bounding box center [290, 146] width 7 height 7
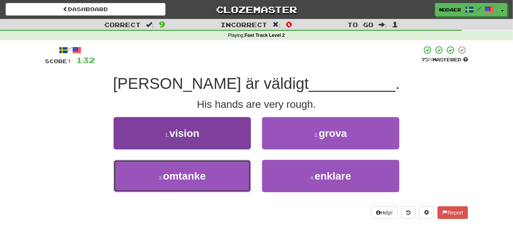
click at [210, 170] on button "3 . omtanke" at bounding box center [182, 176] width 137 height 32
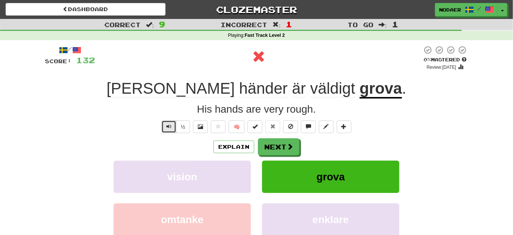
click at [169, 127] on span "Text-to-speech controls" at bounding box center [168, 126] width 5 height 5
click at [167, 127] on span "Text-to-speech controls" at bounding box center [168, 126] width 5 height 5
click at [360, 87] on u "grova" at bounding box center [381, 89] width 42 height 19
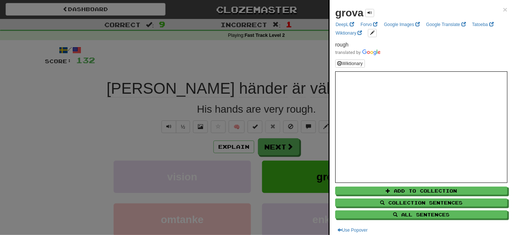
click at [139, 148] on div at bounding box center [256, 117] width 513 height 235
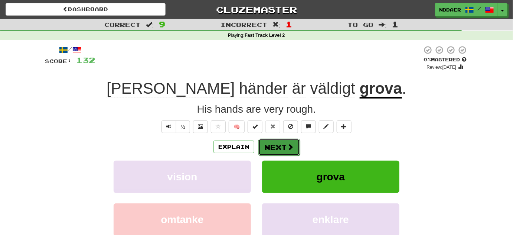
click at [283, 146] on button "Next" at bounding box center [280, 147] width 42 height 17
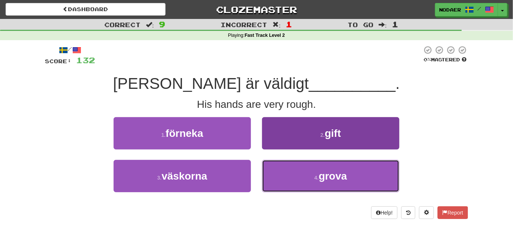
click at [321, 174] on button "4 . grova" at bounding box center [330, 176] width 137 height 32
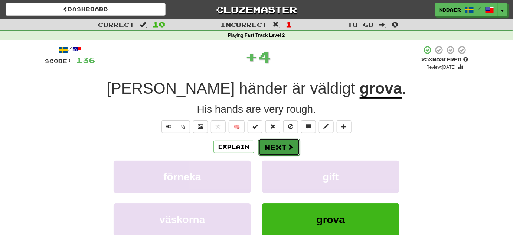
click at [282, 142] on button "Next" at bounding box center [280, 147] width 42 height 17
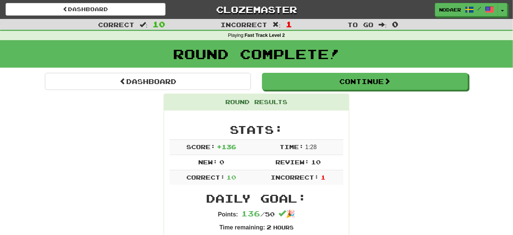
click at [508, 7] on div "nodaer / Toggle Dropdown Dashboard Leaderboard Activity Feed Notifications 2 Pr…" at bounding box center [427, 9] width 171 height 13
click at [503, 17] on div "Dashboard Clozemaster nodaer / Toggle Dropdown Dashboard Leaderboard Activity F…" at bounding box center [257, 9] width 502 height 19
click at [507, 12] on button "Toggle Dropdown" at bounding box center [504, 9] width 10 height 13
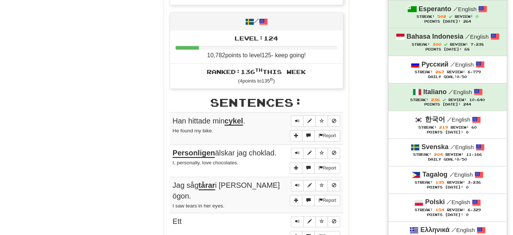
scroll to position [338, 0]
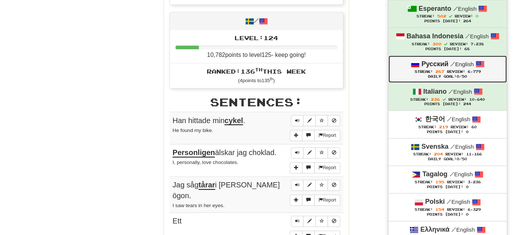
click at [455, 72] on span "Review:" at bounding box center [456, 71] width 18 height 4
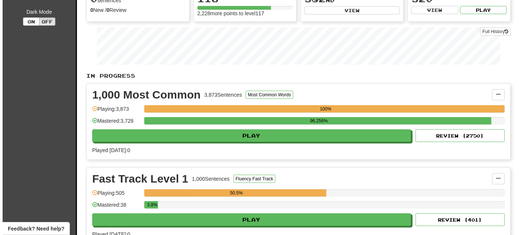
scroll to position [101, 0]
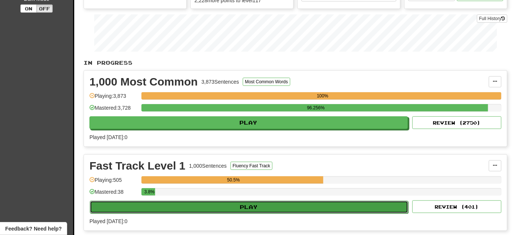
click at [269, 201] on button "Play" at bounding box center [249, 207] width 319 height 13
select select "**"
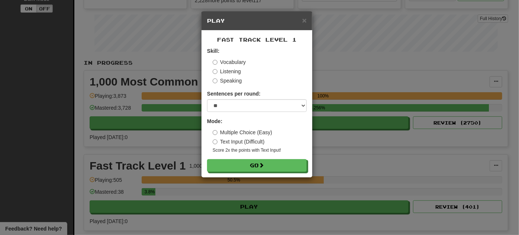
click at [290, 152] on small "Score 2x the points with Text Input !" at bounding box center [260, 150] width 94 height 6
click at [289, 155] on form "Skill: Vocabulary Listening Speaking Sentences per round: * ** ** ** ** ** *** …" at bounding box center [257, 109] width 100 height 124
click at [290, 163] on button "Go" at bounding box center [257, 165] width 100 height 13
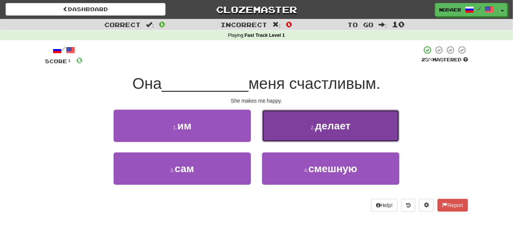
click at [344, 117] on button "2 . делает" at bounding box center [330, 126] width 137 height 32
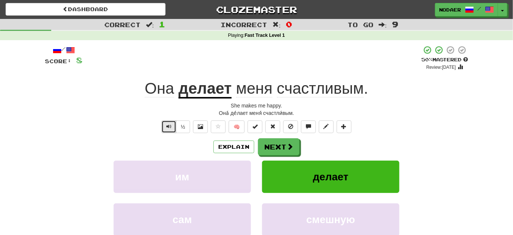
click at [165, 123] on button "Text-to-speech controls" at bounding box center [169, 126] width 15 height 13
click at [169, 125] on span "Text-to-speech controls" at bounding box center [168, 126] width 5 height 5
click at [168, 136] on div "/ Score: 8 + 8 50 % Mastered Review: [DATE] Она делает меня счастливым . She ma…" at bounding box center [257, 159] width 424 height 228
click at [169, 124] on span "Text-to-speech controls" at bounding box center [168, 126] width 5 height 5
click at [163, 130] on button "Text-to-speech controls" at bounding box center [169, 126] width 15 height 13
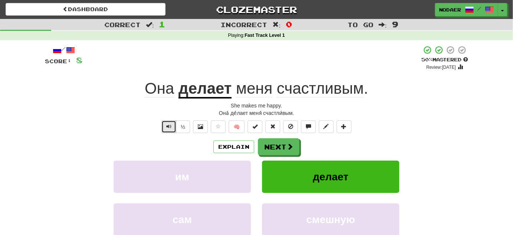
click at [169, 128] on span "Text-to-speech controls" at bounding box center [168, 126] width 5 height 5
click at [169, 129] on button "Text-to-speech controls" at bounding box center [169, 126] width 15 height 13
click at [168, 129] on button "Text-to-speech controls" at bounding box center [169, 126] width 15 height 13
click at [167, 132] on button "Text-to-speech controls" at bounding box center [169, 126] width 15 height 13
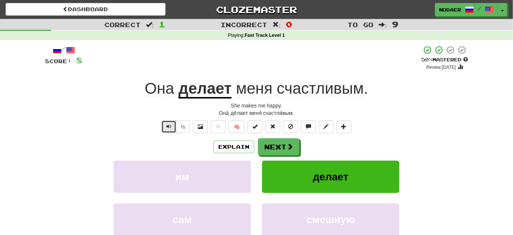
click at [173, 125] on button "Text-to-speech controls" at bounding box center [169, 126] width 15 height 13
click at [169, 126] on span "Text-to-speech controls" at bounding box center [168, 126] width 5 height 5
click at [176, 132] on button "Text-to-speech controls" at bounding box center [169, 126] width 15 height 13
click at [171, 126] on span "Text-to-speech controls" at bounding box center [168, 126] width 5 height 5
click at [172, 126] on span "Text-to-speech controls" at bounding box center [168, 126] width 5 height 5
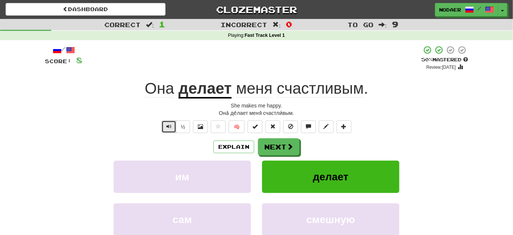
click at [171, 132] on button "Text-to-speech controls" at bounding box center [169, 126] width 15 height 13
click at [173, 126] on button "Text-to-speech controls" at bounding box center [169, 126] width 15 height 13
click at [173, 127] on button "Text-to-speech controls" at bounding box center [169, 126] width 15 height 13
click at [169, 128] on span "Text-to-speech controls" at bounding box center [168, 126] width 5 height 5
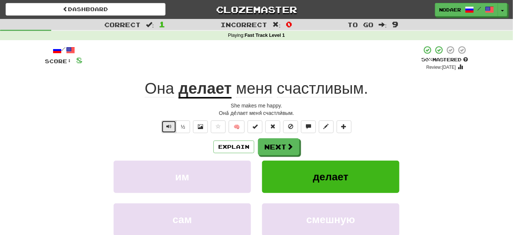
click at [172, 126] on span "Text-to-speech controls" at bounding box center [168, 126] width 5 height 5
click at [169, 129] on span "Text-to-speech controls" at bounding box center [168, 126] width 5 height 5
click at [174, 124] on button "Text-to-speech controls" at bounding box center [169, 126] width 15 height 13
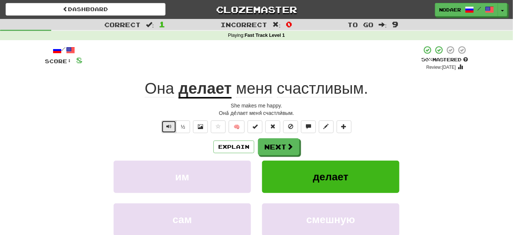
click at [165, 124] on button "Text-to-speech controls" at bounding box center [169, 126] width 15 height 13
click at [165, 125] on button "Text-to-speech controls" at bounding box center [169, 126] width 15 height 13
click at [169, 126] on span "Text-to-speech controls" at bounding box center [168, 126] width 5 height 5
click at [165, 126] on button "Text-to-speech controls" at bounding box center [169, 126] width 15 height 13
click at [174, 127] on button "Text-to-speech controls" at bounding box center [169, 126] width 15 height 13
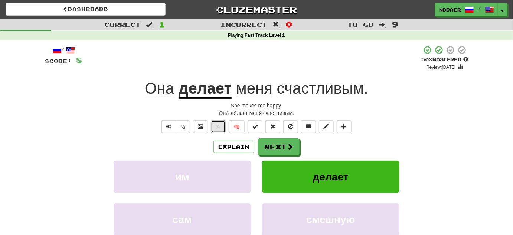
click at [219, 125] on span at bounding box center [218, 126] width 5 height 5
click at [286, 149] on button "Next" at bounding box center [280, 147] width 42 height 17
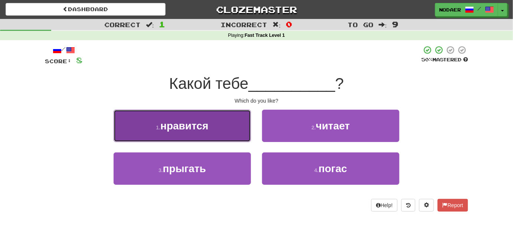
click at [215, 127] on button "1 . нравится" at bounding box center [182, 126] width 137 height 32
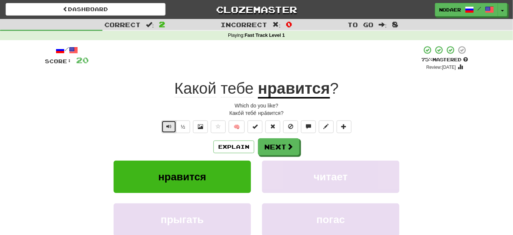
click at [170, 127] on span "Text-to-speech controls" at bounding box center [168, 126] width 5 height 5
click at [171, 129] on span "Text-to-speech controls" at bounding box center [168, 126] width 5 height 5
click at [171, 129] on button "Text-to-speech controls" at bounding box center [169, 126] width 15 height 13
click at [165, 125] on button "Text-to-speech controls" at bounding box center [169, 126] width 15 height 13
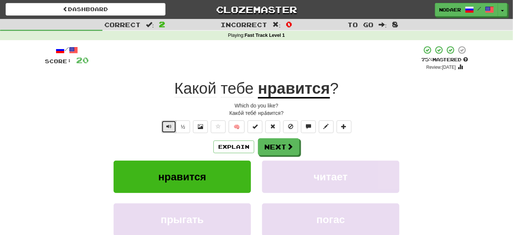
click at [171, 126] on span "Text-to-speech controls" at bounding box center [168, 126] width 5 height 5
click at [168, 124] on span "Text-to-speech controls" at bounding box center [168, 126] width 5 height 5
click at [171, 124] on span "Text-to-speech controls" at bounding box center [168, 126] width 5 height 5
click at [164, 125] on button "Text-to-speech controls" at bounding box center [169, 126] width 15 height 13
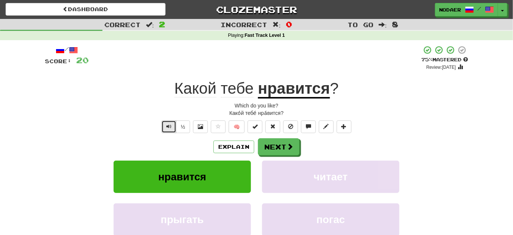
click at [167, 125] on span "Text-to-speech controls" at bounding box center [168, 126] width 5 height 5
click at [269, 145] on button "Next" at bounding box center [280, 147] width 42 height 17
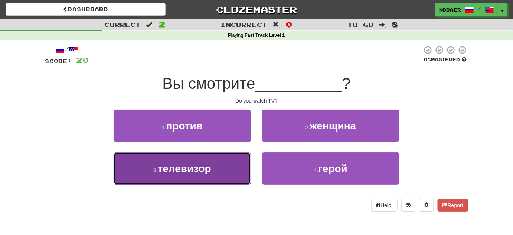
click at [160, 167] on span "телевизор" at bounding box center [184, 169] width 53 height 12
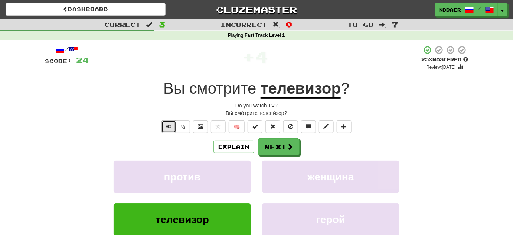
click at [169, 129] on span "Text-to-speech controls" at bounding box center [168, 126] width 5 height 5
click at [170, 128] on span "Text-to-speech controls" at bounding box center [168, 126] width 5 height 5
click at [171, 124] on span "Text-to-speech controls" at bounding box center [168, 126] width 5 height 5
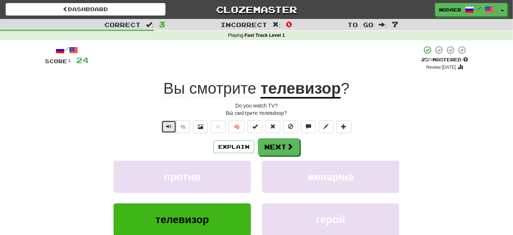
click at [171, 124] on span "Text-to-speech controls" at bounding box center [168, 126] width 5 height 5
click at [169, 129] on button "Text-to-speech controls" at bounding box center [169, 126] width 15 height 13
click at [168, 131] on button "Text-to-speech controls" at bounding box center [169, 126] width 15 height 13
click at [272, 144] on button "Next" at bounding box center [280, 147] width 42 height 17
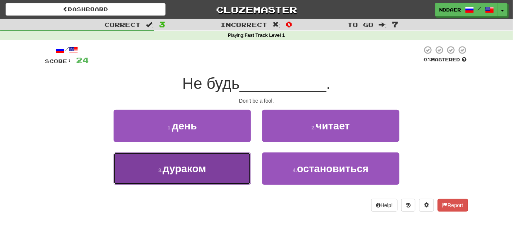
click at [200, 170] on span "дураком" at bounding box center [184, 169] width 43 height 12
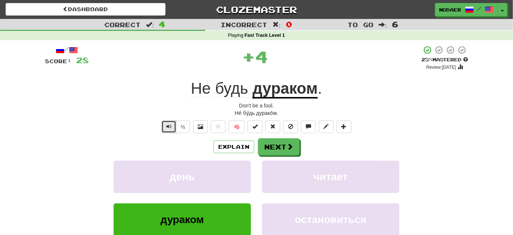
click at [172, 126] on button "Text-to-speech controls" at bounding box center [169, 126] width 15 height 13
click at [271, 91] on u "дураком" at bounding box center [285, 89] width 65 height 19
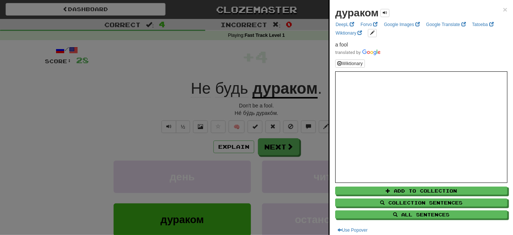
drag, startPoint x: 127, startPoint y: 117, endPoint x: 151, endPoint y: 120, distance: 24.3
click at [127, 118] on div at bounding box center [256, 117] width 513 height 235
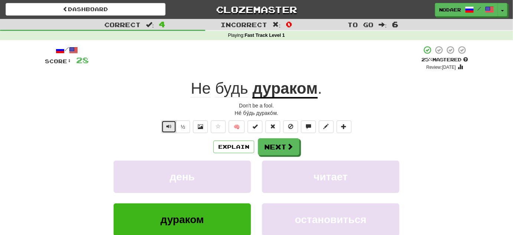
click at [168, 129] on span "Text-to-speech controls" at bounding box center [168, 126] width 5 height 5
click at [307, 97] on u "дураком" at bounding box center [285, 89] width 65 height 19
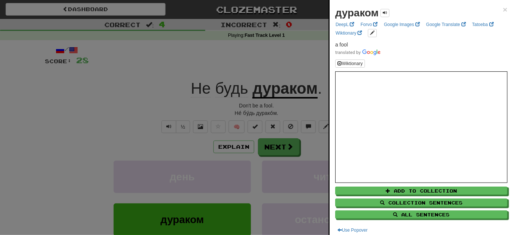
click at [170, 119] on div at bounding box center [256, 117] width 513 height 235
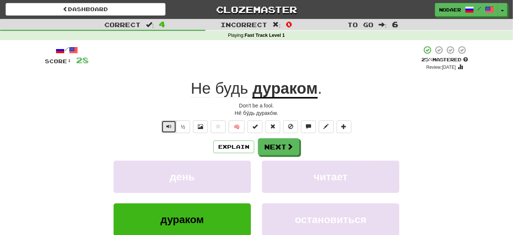
click at [172, 120] on button "Text-to-speech controls" at bounding box center [169, 126] width 15 height 13
click at [263, 149] on button "Next" at bounding box center [280, 147] width 42 height 17
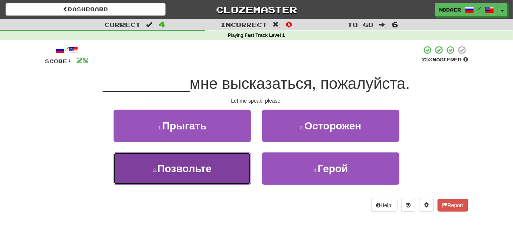
click at [184, 173] on span "Позвольте" at bounding box center [185, 169] width 54 height 12
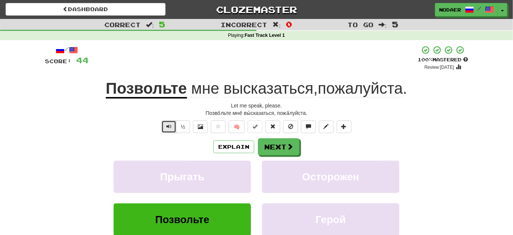
click at [168, 131] on button "Text-to-speech controls" at bounding box center [169, 126] width 15 height 13
click at [170, 129] on span "Text-to-speech controls" at bounding box center [168, 126] width 5 height 5
click at [170, 130] on button "Text-to-speech controls" at bounding box center [169, 126] width 15 height 13
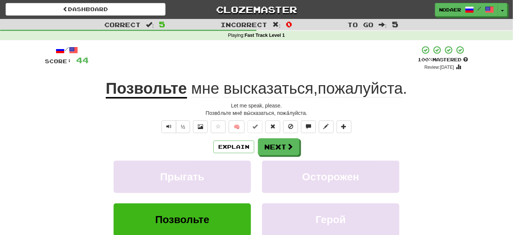
click at [136, 137] on div "/ Score: 44 + 16 100 % Mastered Review: 2026-03-15 Позвольте мне высказаться , …" at bounding box center [257, 159] width 424 height 228
click at [172, 124] on span "Text-to-speech controls" at bounding box center [168, 126] width 5 height 5
click at [167, 125] on span "Text-to-speech controls" at bounding box center [168, 126] width 5 height 5
click at [167, 126] on span "Text-to-speech controls" at bounding box center [168, 126] width 5 height 5
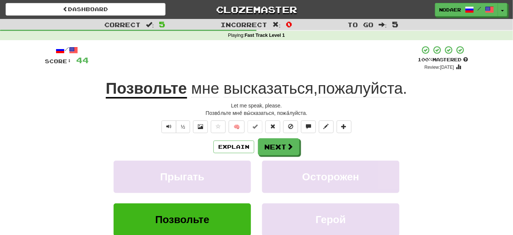
click at [158, 146] on div "Explain Next" at bounding box center [257, 146] width 424 height 17
click at [168, 126] on span "Text-to-speech controls" at bounding box center [168, 126] width 5 height 5
click at [166, 130] on button "Text-to-speech controls" at bounding box center [169, 126] width 15 height 13
click at [166, 132] on button "Text-to-speech controls" at bounding box center [169, 126] width 15 height 13
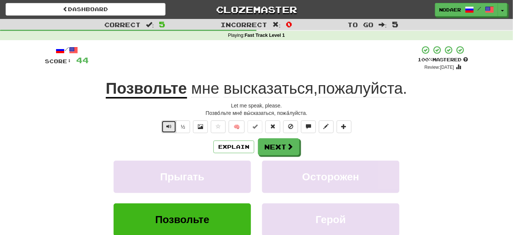
click at [167, 128] on span "Text-to-speech controls" at bounding box center [168, 126] width 5 height 5
click at [169, 129] on span "Text-to-speech controls" at bounding box center [168, 126] width 5 height 5
click at [155, 86] on u "Позвольте" at bounding box center [146, 89] width 81 height 19
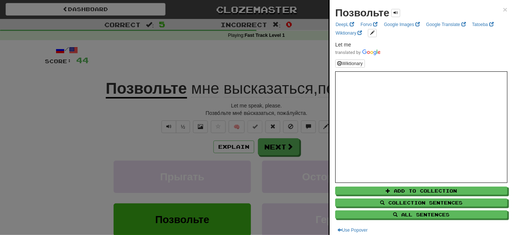
click at [153, 130] on div at bounding box center [256, 117] width 513 height 235
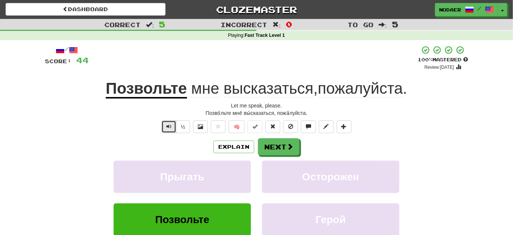
click at [173, 121] on button "Text-to-speech controls" at bounding box center [169, 126] width 15 height 13
click at [238, 88] on span "высказаться" at bounding box center [269, 89] width 90 height 18
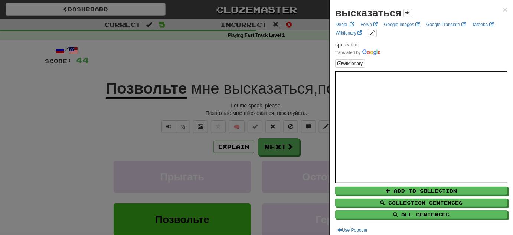
click at [133, 146] on div at bounding box center [256, 117] width 513 height 235
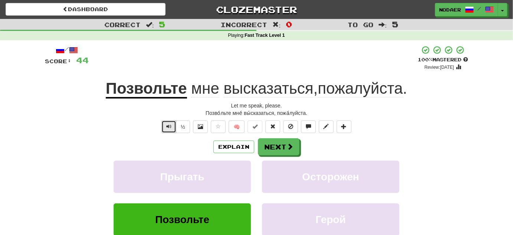
click at [168, 126] on span "Text-to-speech controls" at bounding box center [168, 126] width 5 height 5
click at [271, 150] on button "Next" at bounding box center [280, 147] width 42 height 17
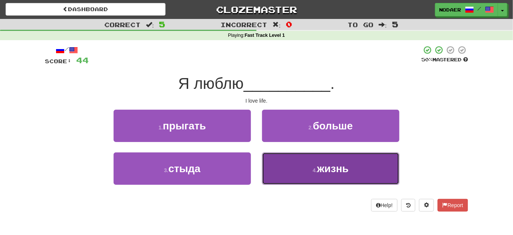
click at [321, 175] on button "4 . жизнь" at bounding box center [330, 168] width 137 height 32
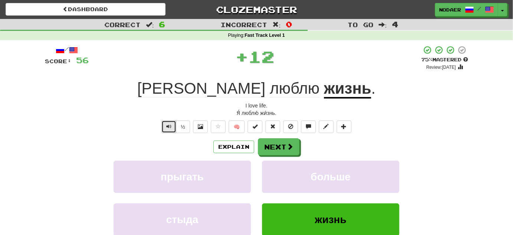
click at [164, 127] on button "Text-to-speech controls" at bounding box center [169, 126] width 15 height 13
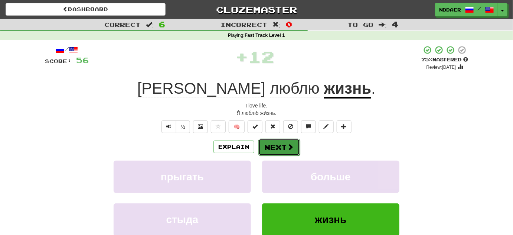
click at [282, 139] on button "Next" at bounding box center [280, 147] width 42 height 17
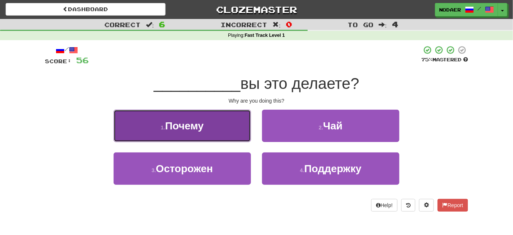
click at [224, 133] on button "1 . Почему" at bounding box center [182, 126] width 137 height 32
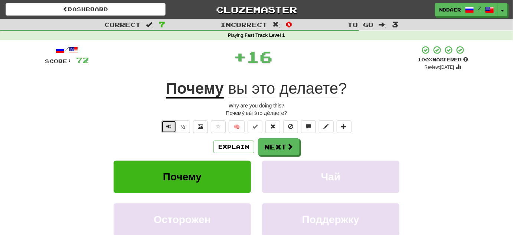
click at [168, 129] on button "Text-to-speech controls" at bounding box center [169, 126] width 15 height 13
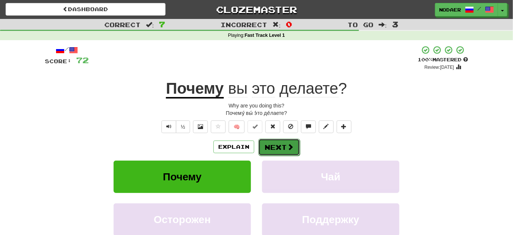
click at [272, 150] on button "Next" at bounding box center [280, 147] width 42 height 17
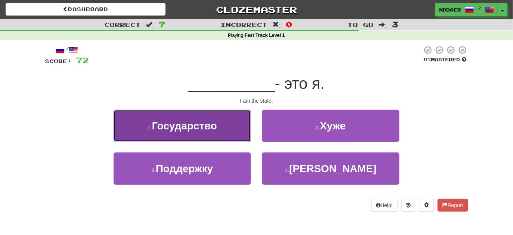
click at [210, 126] on span "Государство" at bounding box center [184, 126] width 65 height 12
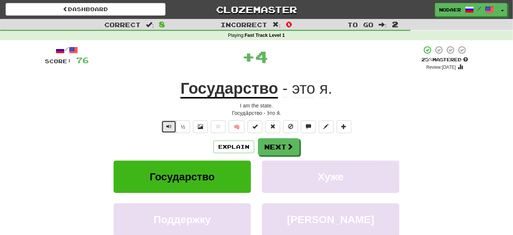
click at [166, 126] on button "Text-to-speech controls" at bounding box center [169, 126] width 15 height 13
click at [201, 90] on u "Государство" at bounding box center [230, 89] width 98 height 19
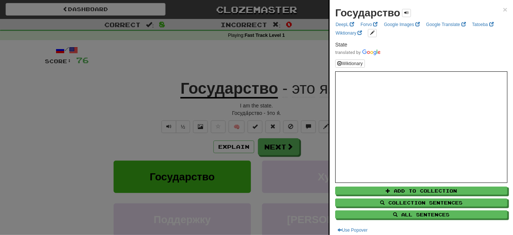
click at [139, 122] on div at bounding box center [256, 117] width 513 height 235
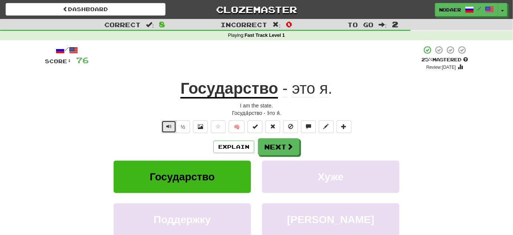
click at [166, 126] on button "Text-to-speech controls" at bounding box center [169, 126] width 15 height 13
click at [168, 126] on span "Text-to-speech controls" at bounding box center [168, 126] width 5 height 5
click at [167, 129] on button "Text-to-speech controls" at bounding box center [169, 126] width 15 height 13
click at [274, 142] on button "Next" at bounding box center [280, 147] width 42 height 17
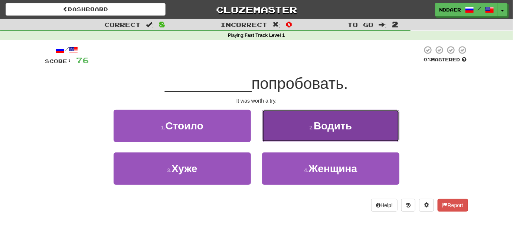
click at [343, 129] on span "Водить" at bounding box center [333, 126] width 38 height 12
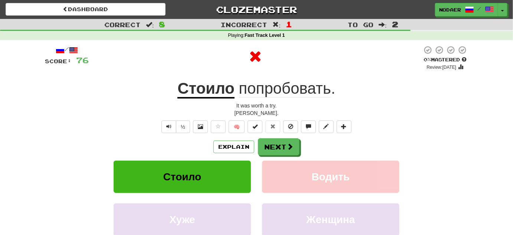
click at [211, 86] on u "Стоило" at bounding box center [206, 89] width 57 height 19
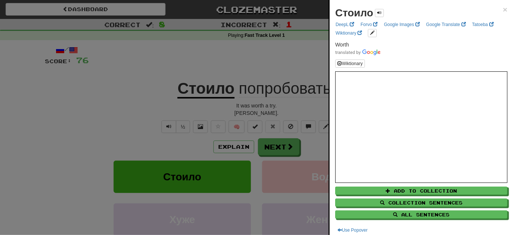
click at [155, 108] on div at bounding box center [256, 117] width 513 height 235
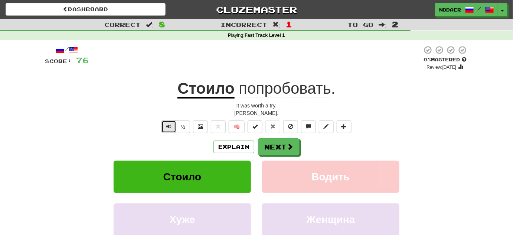
drag, startPoint x: 174, startPoint y: 123, endPoint x: 177, endPoint y: 120, distance: 4.2
click at [176, 120] on button "Text-to-speech controls" at bounding box center [169, 126] width 15 height 13
click at [169, 121] on button "Text-to-speech controls" at bounding box center [169, 126] width 15 height 13
click at [169, 122] on button "Text-to-speech controls" at bounding box center [169, 126] width 15 height 13
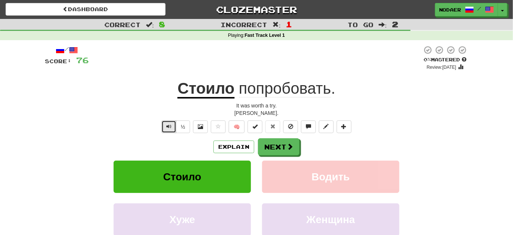
click at [169, 122] on button "Text-to-speech controls" at bounding box center [169, 126] width 15 height 13
click at [169, 126] on span "Text-to-speech controls" at bounding box center [168, 126] width 5 height 5
click at [166, 124] on button "Text-to-speech controls" at bounding box center [169, 126] width 15 height 13
click at [164, 130] on button "Text-to-speech controls" at bounding box center [169, 126] width 15 height 13
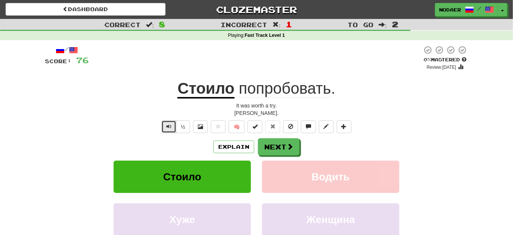
click at [168, 129] on button "Text-to-speech controls" at bounding box center [169, 126] width 15 height 13
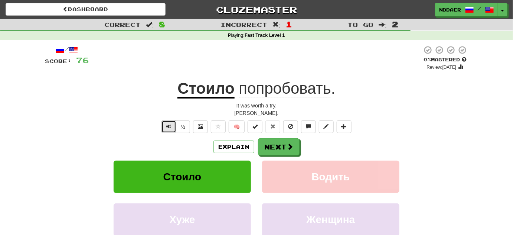
click at [168, 130] on button "Text-to-speech controls" at bounding box center [169, 126] width 15 height 13
click at [165, 126] on button "Text-to-speech controls" at bounding box center [169, 126] width 15 height 13
click at [167, 130] on button "Text-to-speech controls" at bounding box center [169, 126] width 15 height 13
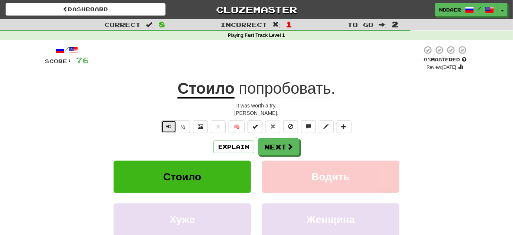
click at [167, 130] on button "Text-to-speech controls" at bounding box center [169, 126] width 15 height 13
click at [171, 129] on button "Text-to-speech controls" at bounding box center [169, 126] width 15 height 13
click at [165, 123] on button "Text-to-speech controls" at bounding box center [169, 126] width 15 height 13
click at [172, 127] on span "Text-to-speech controls" at bounding box center [168, 126] width 5 height 5
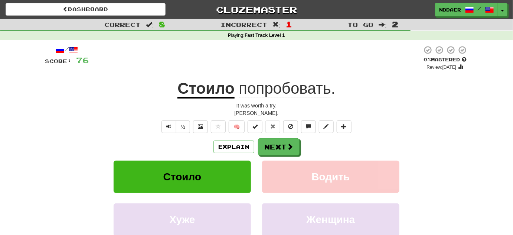
click at [276, 93] on span "попробовать" at bounding box center [285, 89] width 92 height 18
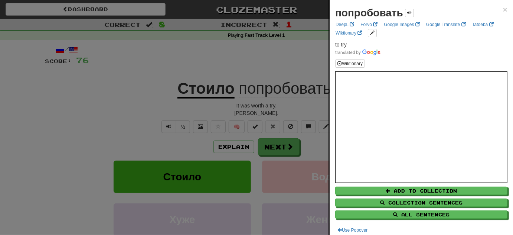
click at [163, 137] on div at bounding box center [256, 117] width 513 height 235
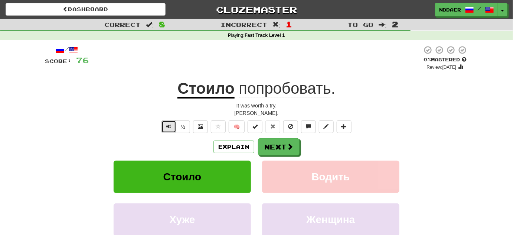
click at [171, 126] on span "Text-to-speech controls" at bounding box center [168, 126] width 5 height 5
click at [290, 145] on span at bounding box center [290, 146] width 7 height 7
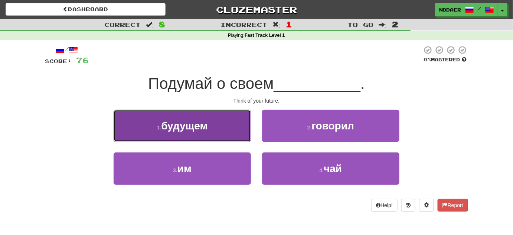
click at [180, 127] on span "будущем" at bounding box center [184, 126] width 46 height 12
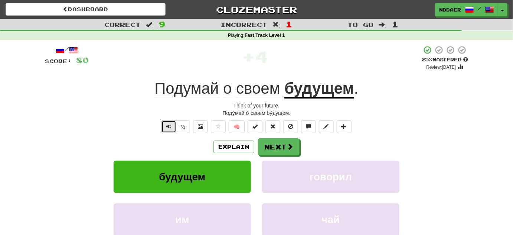
click at [168, 130] on button "Text-to-speech controls" at bounding box center [169, 126] width 15 height 13
click at [173, 127] on button "Text-to-speech controls" at bounding box center [169, 126] width 15 height 13
click at [168, 132] on button "Text-to-speech controls" at bounding box center [169, 126] width 15 height 13
click at [169, 127] on span "Text-to-speech controls" at bounding box center [168, 126] width 5 height 5
click at [310, 84] on u "будущем" at bounding box center [320, 89] width 70 height 19
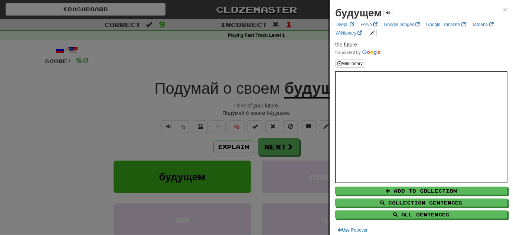
click at [133, 101] on div at bounding box center [256, 117] width 513 height 235
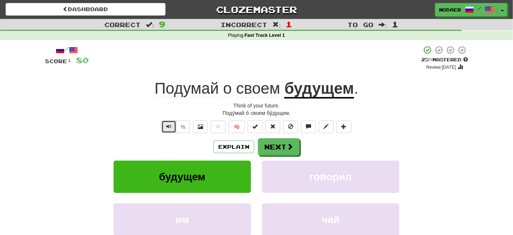
click at [166, 126] on button "Text-to-speech controls" at bounding box center [169, 126] width 15 height 13
click at [313, 96] on u "будущем" at bounding box center [320, 89] width 70 height 19
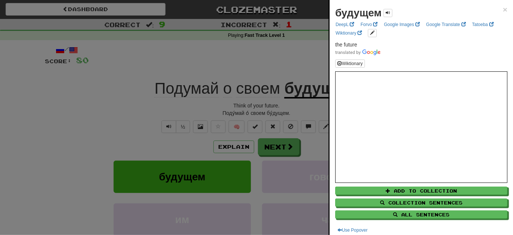
drag, startPoint x: 92, startPoint y: 100, endPoint x: 95, endPoint y: 104, distance: 5.2
click at [92, 100] on div at bounding box center [256, 117] width 513 height 235
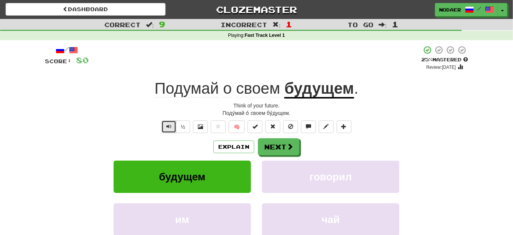
click at [167, 126] on span "Text-to-speech controls" at bounding box center [168, 126] width 5 height 5
click at [171, 126] on span "Text-to-speech controls" at bounding box center [168, 126] width 5 height 5
click at [169, 124] on span "Text-to-speech controls" at bounding box center [168, 126] width 5 height 5
click at [172, 121] on button "Text-to-speech controls" at bounding box center [169, 126] width 15 height 13
click at [172, 130] on button "Text-to-speech controls" at bounding box center [169, 126] width 15 height 13
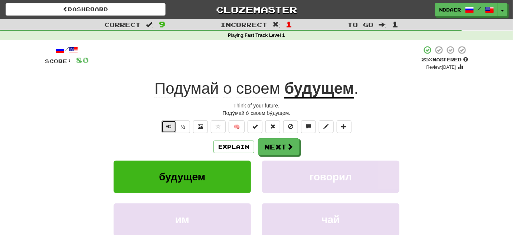
click at [171, 127] on span "Text-to-speech controls" at bounding box center [168, 126] width 5 height 5
click at [170, 124] on span "Text-to-speech controls" at bounding box center [168, 126] width 5 height 5
click at [169, 121] on button "Text-to-speech controls" at bounding box center [169, 126] width 15 height 13
click at [169, 127] on span "Text-to-speech controls" at bounding box center [168, 126] width 5 height 5
click at [168, 124] on span "Text-to-speech controls" at bounding box center [168, 126] width 5 height 5
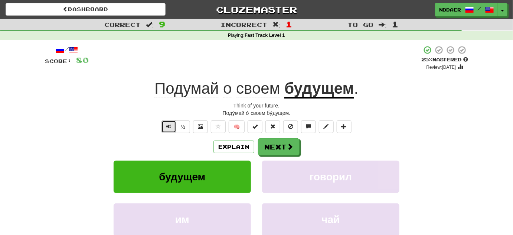
click at [168, 127] on span "Text-to-speech controls" at bounding box center [168, 126] width 5 height 5
click at [167, 130] on button "Text-to-speech controls" at bounding box center [169, 126] width 15 height 13
click at [168, 127] on span "Text-to-speech controls" at bounding box center [168, 126] width 5 height 5
click at [170, 123] on button "Text-to-speech controls" at bounding box center [169, 126] width 15 height 13
click at [170, 125] on span "Text-to-speech controls" at bounding box center [168, 126] width 5 height 5
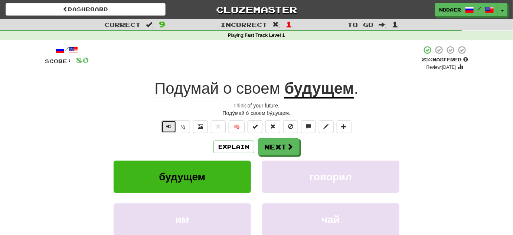
click at [171, 124] on span "Text-to-speech controls" at bounding box center [168, 126] width 5 height 5
click at [170, 130] on button "Text-to-speech controls" at bounding box center [169, 126] width 15 height 13
click at [172, 128] on span "Text-to-speech controls" at bounding box center [168, 126] width 5 height 5
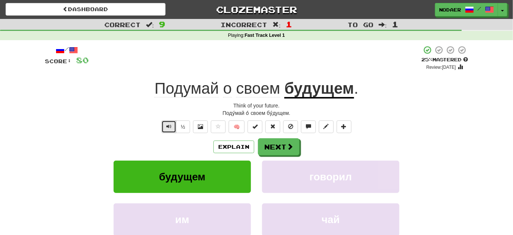
click at [169, 127] on span "Text-to-speech controls" at bounding box center [168, 126] width 5 height 5
click at [168, 126] on span "Text-to-speech controls" at bounding box center [168, 126] width 5 height 5
click at [166, 122] on button "Text-to-speech controls" at bounding box center [169, 126] width 15 height 13
click at [168, 128] on span "Text-to-speech controls" at bounding box center [168, 126] width 5 height 5
click at [167, 127] on span "Text-to-speech controls" at bounding box center [168, 126] width 5 height 5
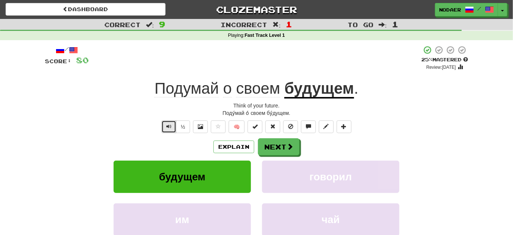
click at [171, 127] on span "Text-to-speech controls" at bounding box center [168, 126] width 5 height 5
click at [171, 126] on span "Text-to-speech controls" at bounding box center [168, 126] width 5 height 5
click at [165, 129] on button "Text-to-speech controls" at bounding box center [169, 126] width 15 height 13
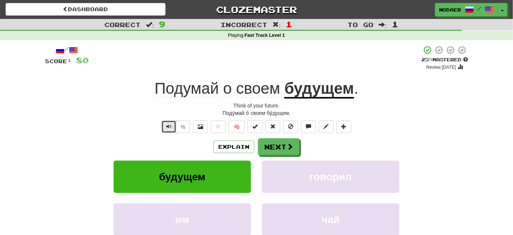
click at [165, 129] on button "Text-to-speech controls" at bounding box center [169, 126] width 15 height 13
click at [171, 132] on button "Text-to-speech controls" at bounding box center [169, 126] width 15 height 13
click at [171, 129] on span "Text-to-speech controls" at bounding box center [168, 126] width 5 height 5
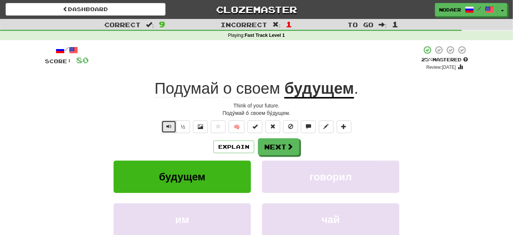
click at [171, 129] on span "Text-to-speech controls" at bounding box center [168, 126] width 5 height 5
click at [172, 129] on span "Text-to-speech controls" at bounding box center [168, 126] width 5 height 5
click at [170, 130] on button "Text-to-speech controls" at bounding box center [169, 126] width 15 height 13
click at [169, 127] on span "Text-to-speech controls" at bounding box center [168, 126] width 5 height 5
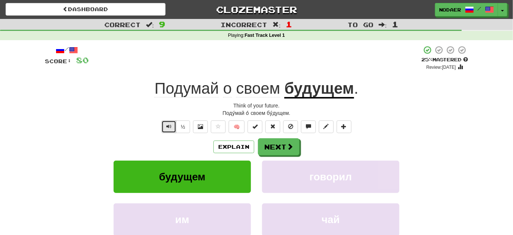
click at [168, 127] on span "Text-to-speech controls" at bounding box center [168, 126] width 5 height 5
click at [206, 85] on span "Подумай" at bounding box center [187, 89] width 64 height 18
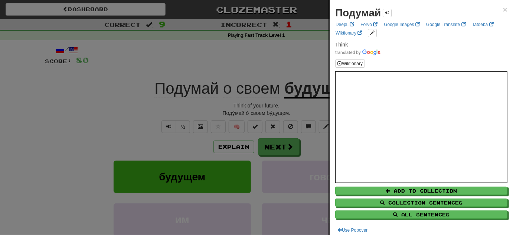
drag, startPoint x: 125, startPoint y: 104, endPoint x: 131, endPoint y: 103, distance: 6.1
click at [126, 103] on div at bounding box center [256, 117] width 513 height 235
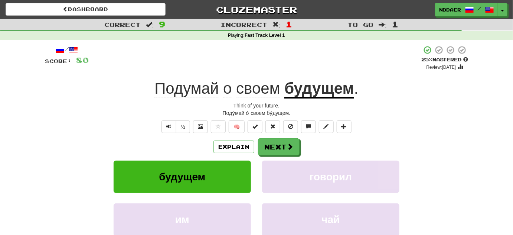
click at [163, 134] on div "/ Score: 80 + 4 25 % Mastered Review: 2025-09-17 Подумай о своем будущем . Thin…" at bounding box center [257, 159] width 424 height 228
click at [164, 127] on button "Text-to-speech controls" at bounding box center [169, 126] width 15 height 13
click at [170, 125] on span "Text-to-speech controls" at bounding box center [168, 126] width 5 height 5
click at [172, 127] on span "Text-to-speech controls" at bounding box center [168, 126] width 5 height 5
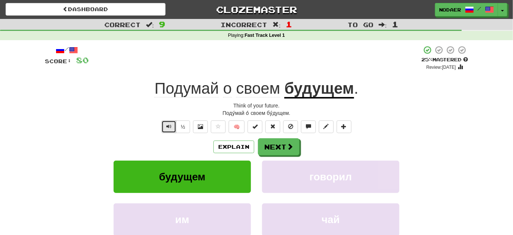
click at [172, 130] on button "Text-to-speech controls" at bounding box center [169, 126] width 15 height 13
click at [171, 127] on span "Text-to-speech controls" at bounding box center [168, 126] width 5 height 5
click at [168, 119] on div "/ Score: 80 + 4 25 % Mastered Review: 2025-09-17 Подумай о своем будущем . Thin…" at bounding box center [257, 159] width 424 height 228
click at [168, 124] on span "Text-to-speech controls" at bounding box center [168, 126] width 5 height 5
click at [273, 153] on button "Next" at bounding box center [280, 147] width 42 height 17
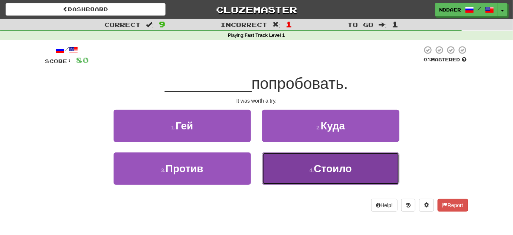
click at [321, 168] on span "Стоило" at bounding box center [333, 169] width 38 height 12
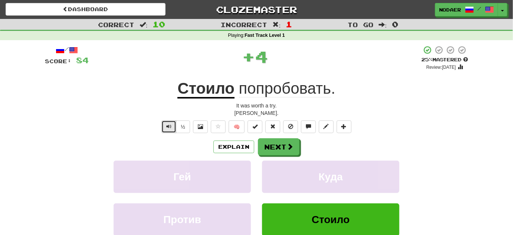
click at [169, 126] on span "Text-to-speech controls" at bounding box center [168, 126] width 5 height 5
click at [172, 126] on span "Text-to-speech controls" at bounding box center [168, 126] width 5 height 5
click at [170, 129] on button "Text-to-speech controls" at bounding box center [169, 126] width 15 height 13
click at [173, 126] on button "Text-to-speech controls" at bounding box center [169, 126] width 15 height 13
click at [165, 125] on button "Text-to-speech controls" at bounding box center [169, 126] width 15 height 13
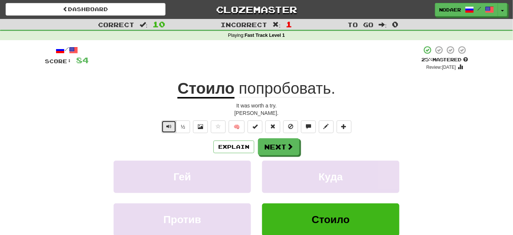
click at [165, 125] on button "Text-to-speech controls" at bounding box center [169, 126] width 15 height 13
click at [169, 127] on span "Text-to-speech controls" at bounding box center [168, 126] width 5 height 5
click at [173, 127] on button "Text-to-speech controls" at bounding box center [169, 126] width 15 height 13
click at [165, 129] on button "Text-to-speech controls" at bounding box center [169, 126] width 15 height 13
click at [288, 147] on span at bounding box center [290, 146] width 7 height 7
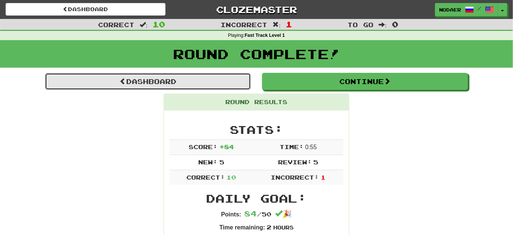
click at [170, 81] on link "Dashboard" at bounding box center [148, 81] width 206 height 17
